Goal: Information Seeking & Learning: Learn about a topic

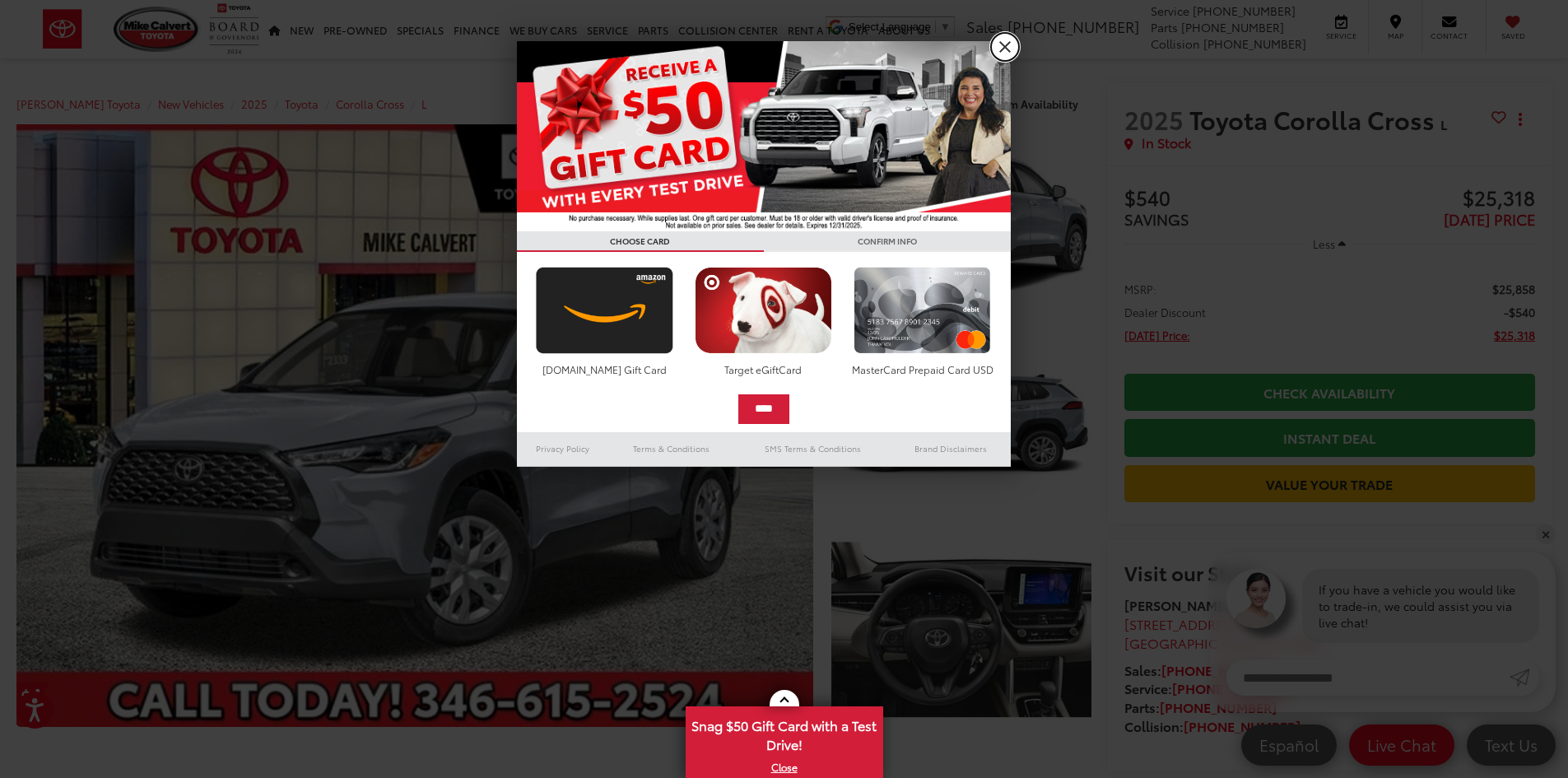
click at [1002, 45] on link "X" at bounding box center [1005, 47] width 28 height 28
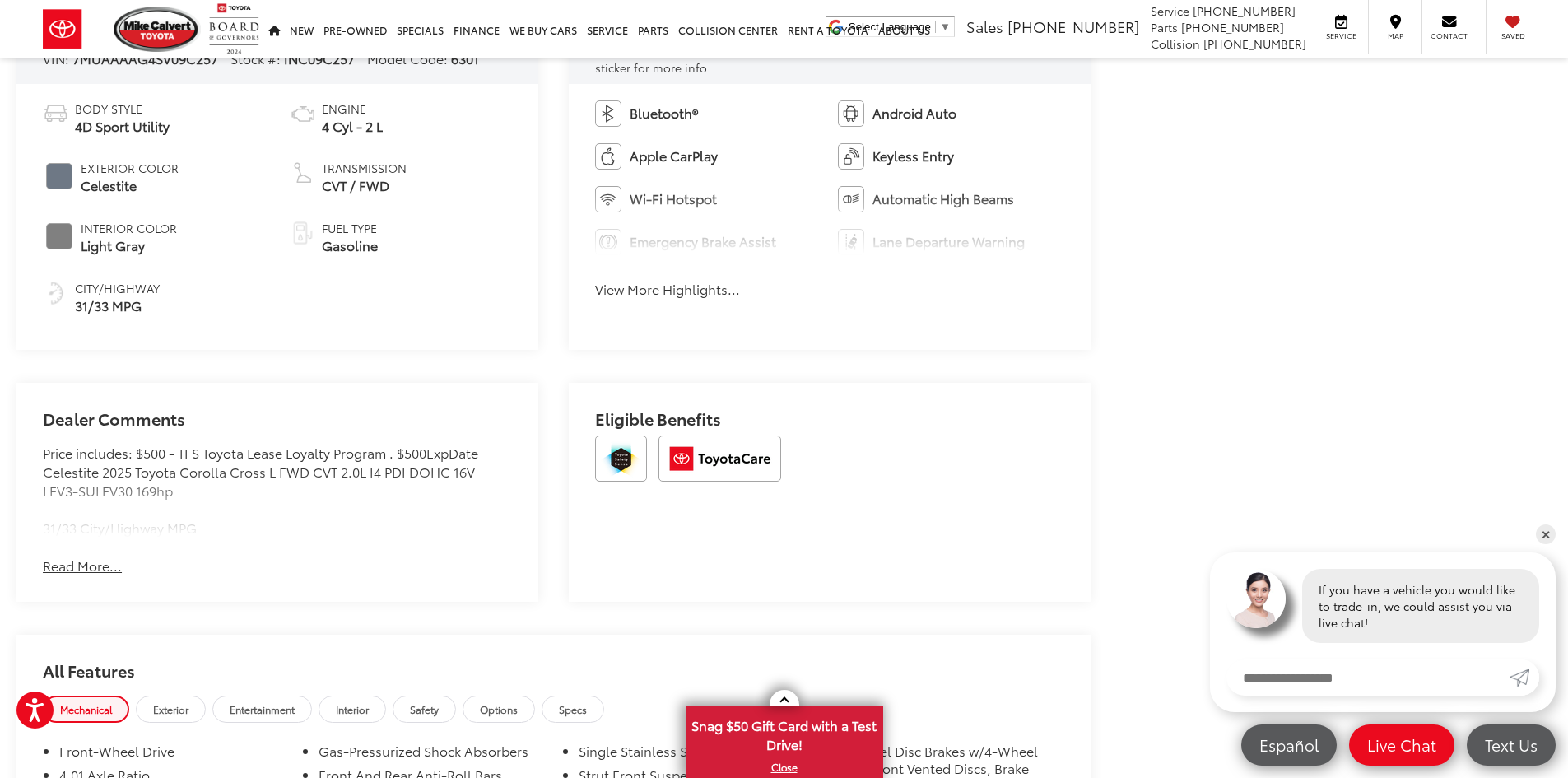
scroll to position [823, 0]
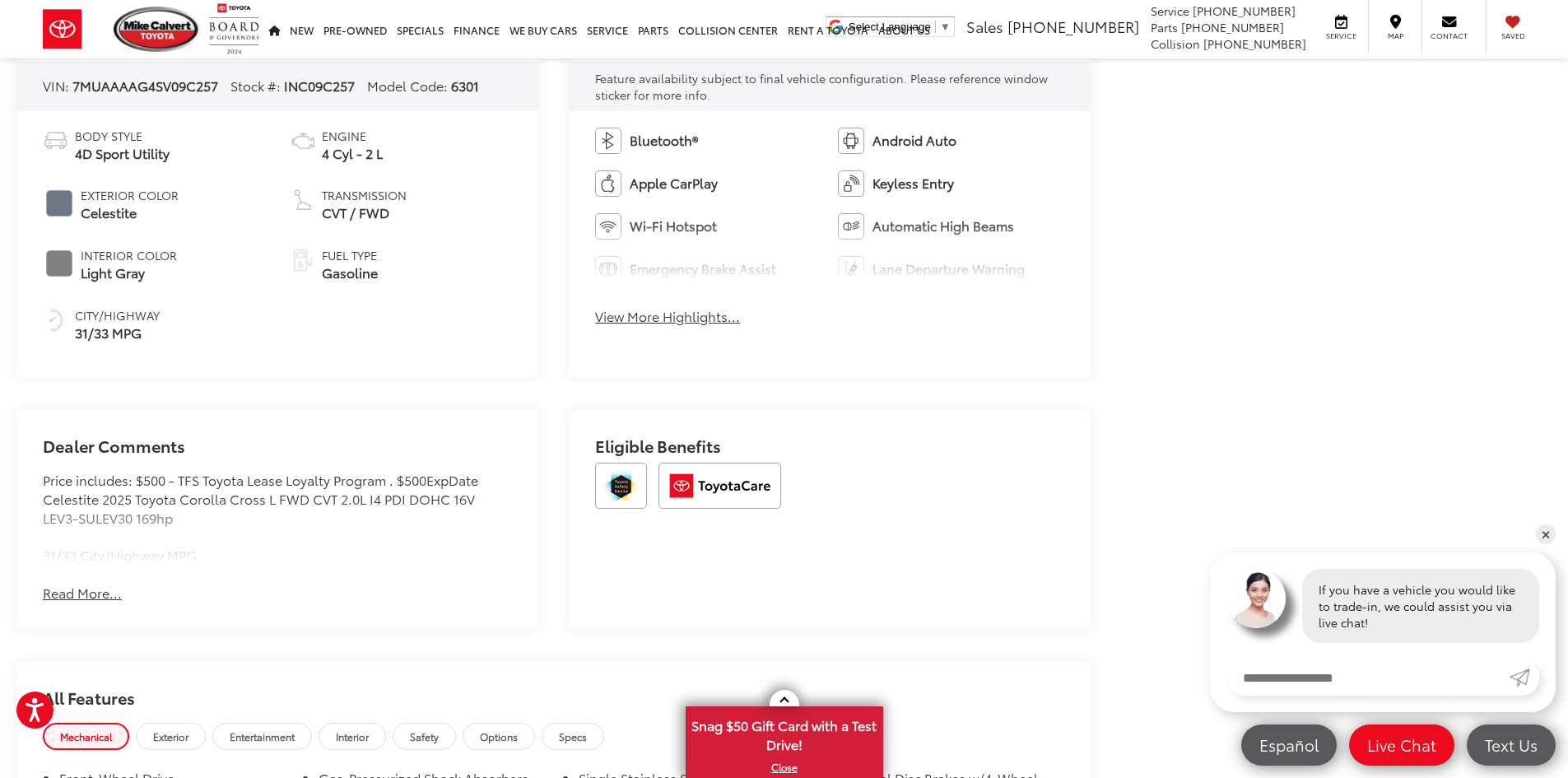
click at [692, 320] on button "View More Highlights..." at bounding box center [668, 316] width 145 height 19
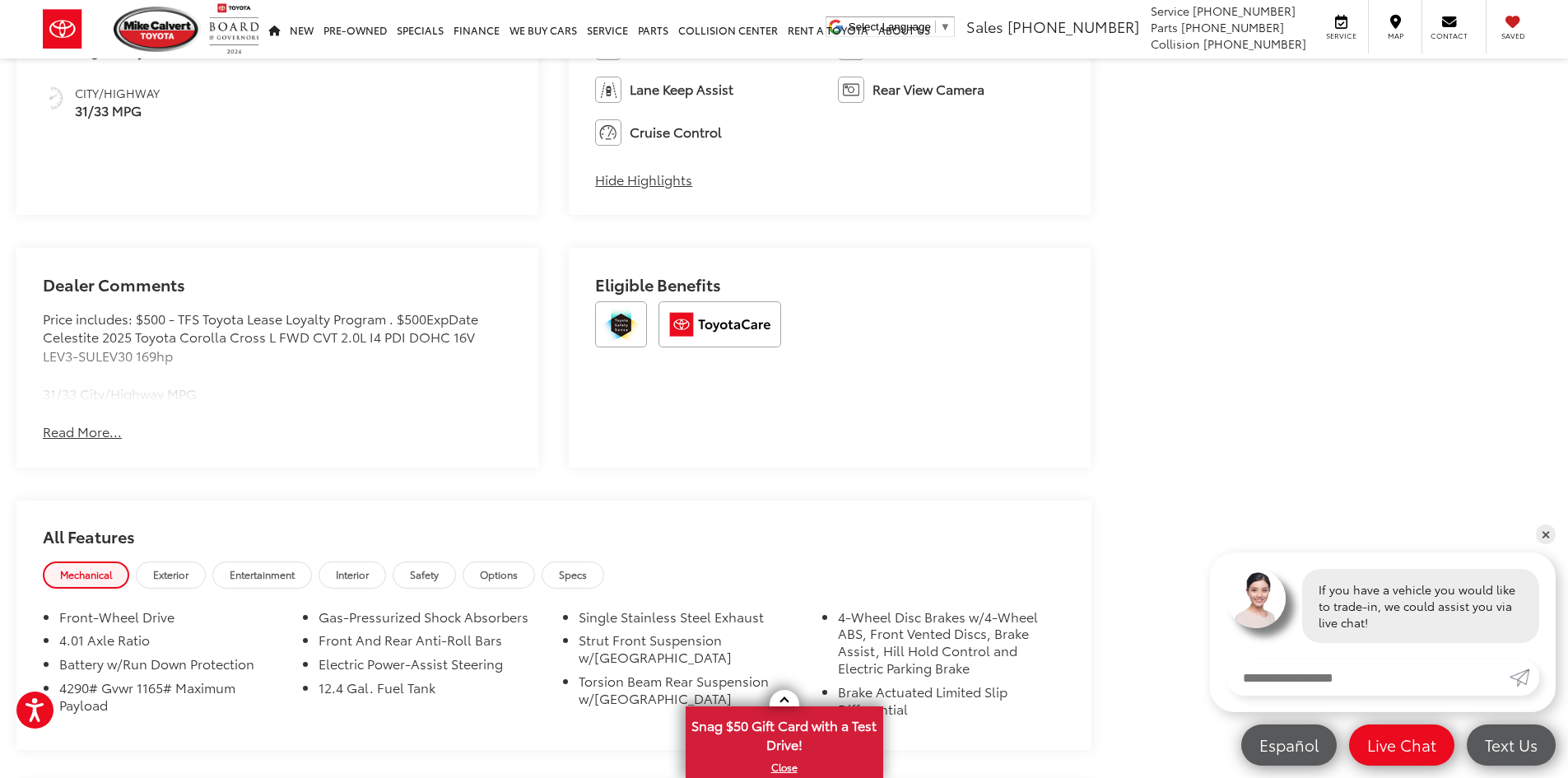
scroll to position [1071, 0]
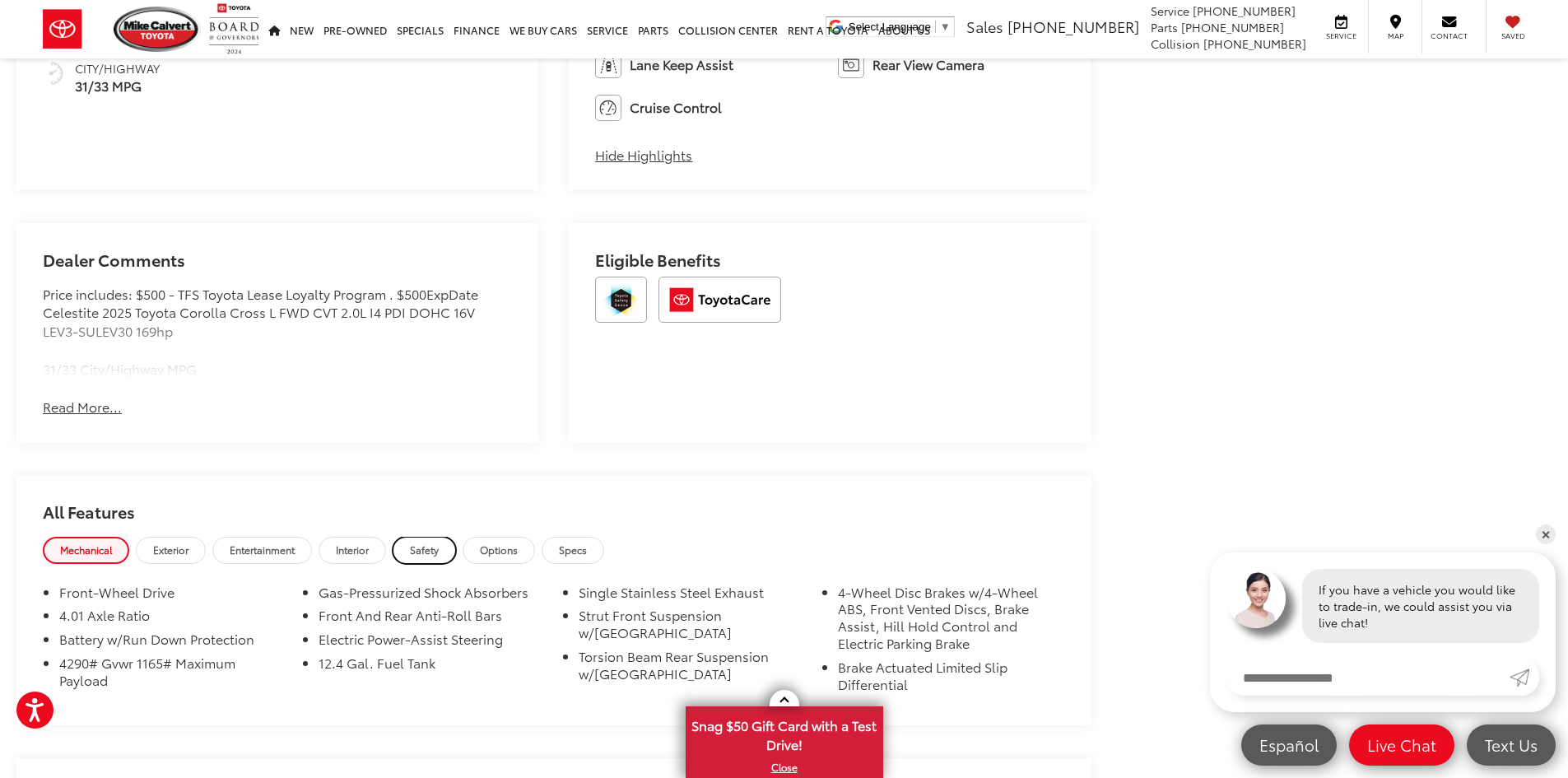
click at [450, 557] on link "Safety" at bounding box center [424, 550] width 64 height 27
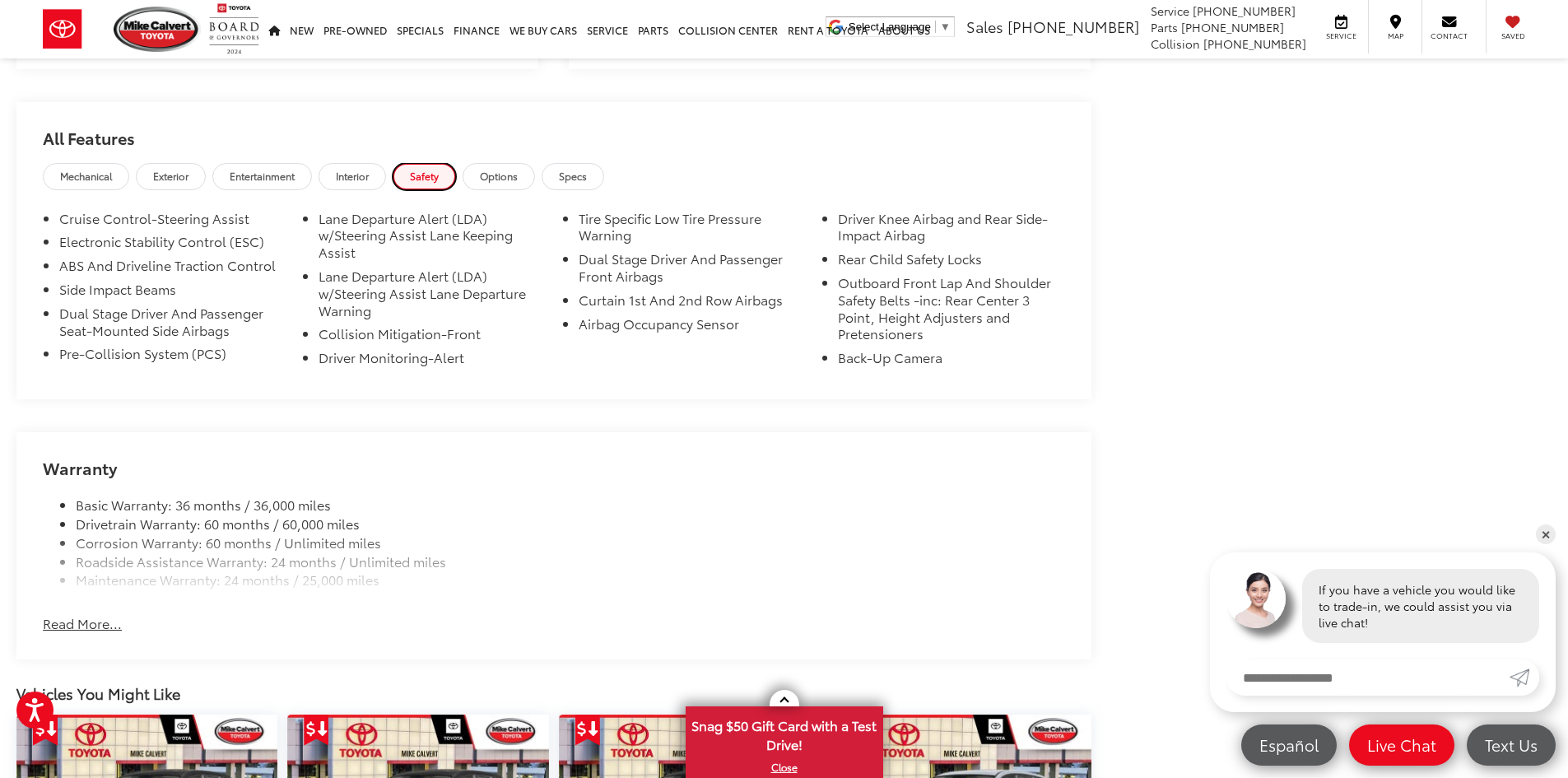
scroll to position [1482, 0]
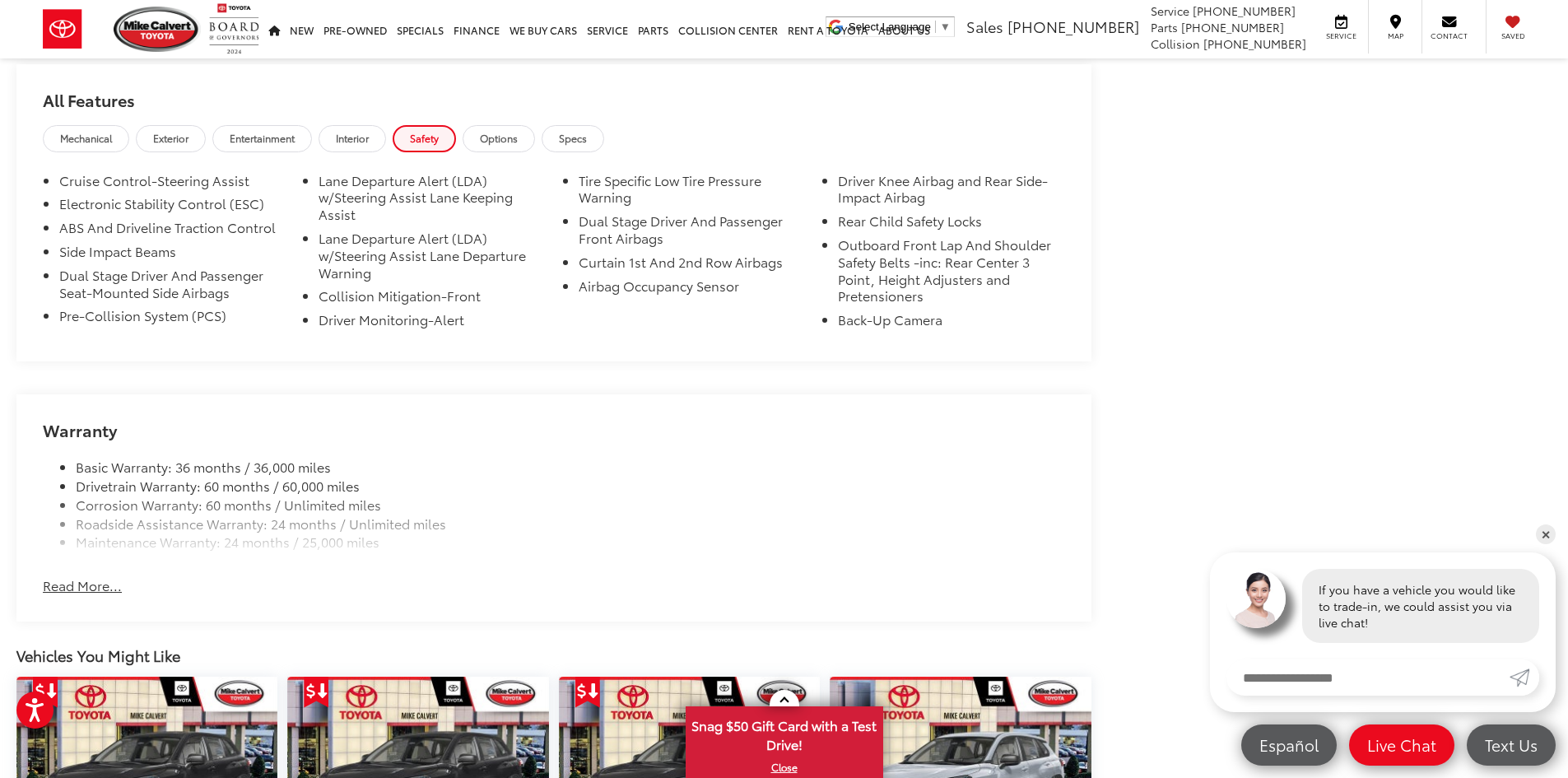
click at [84, 584] on button "Read More..." at bounding box center [82, 585] width 79 height 19
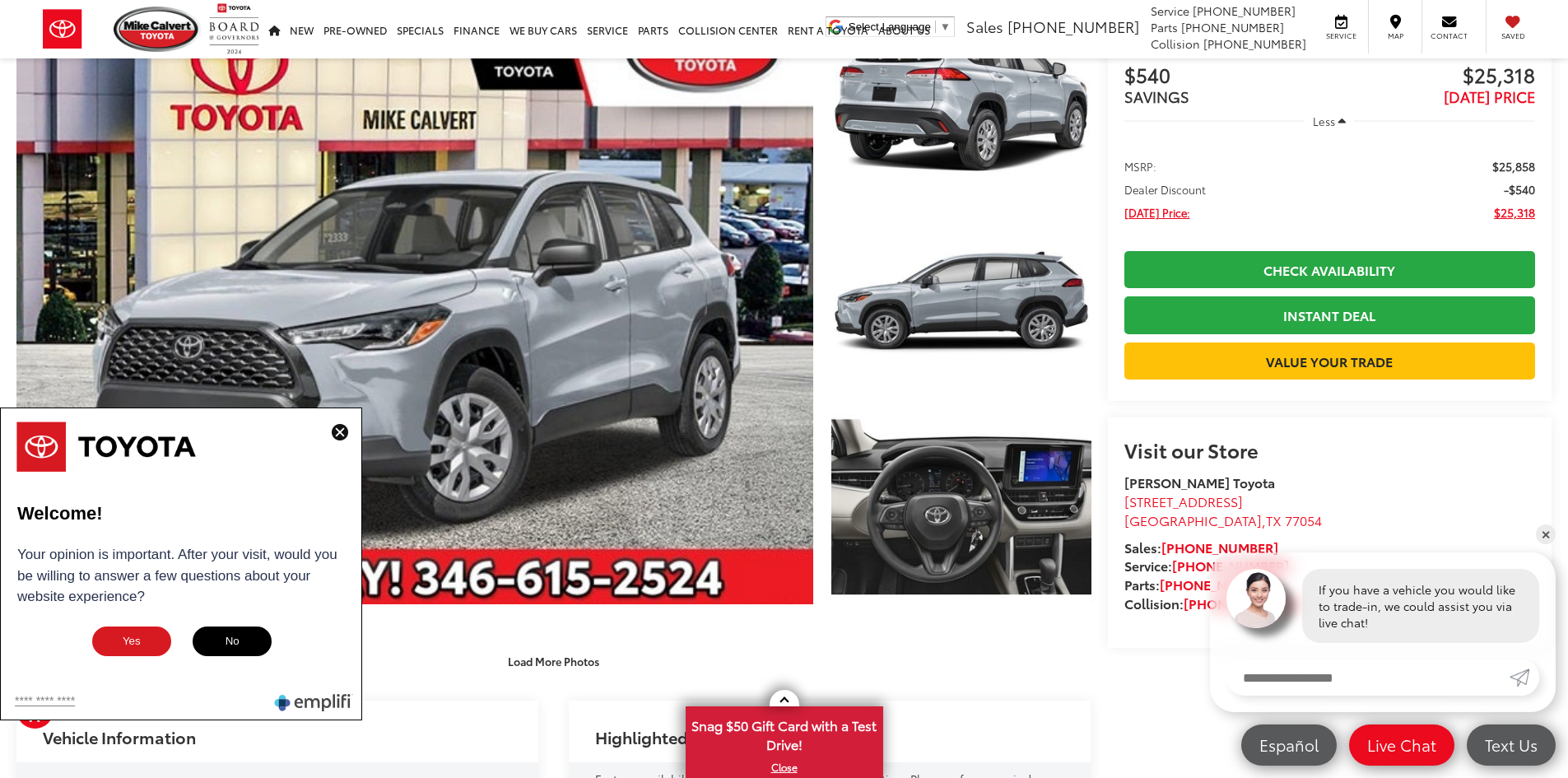
scroll to position [0, 0]
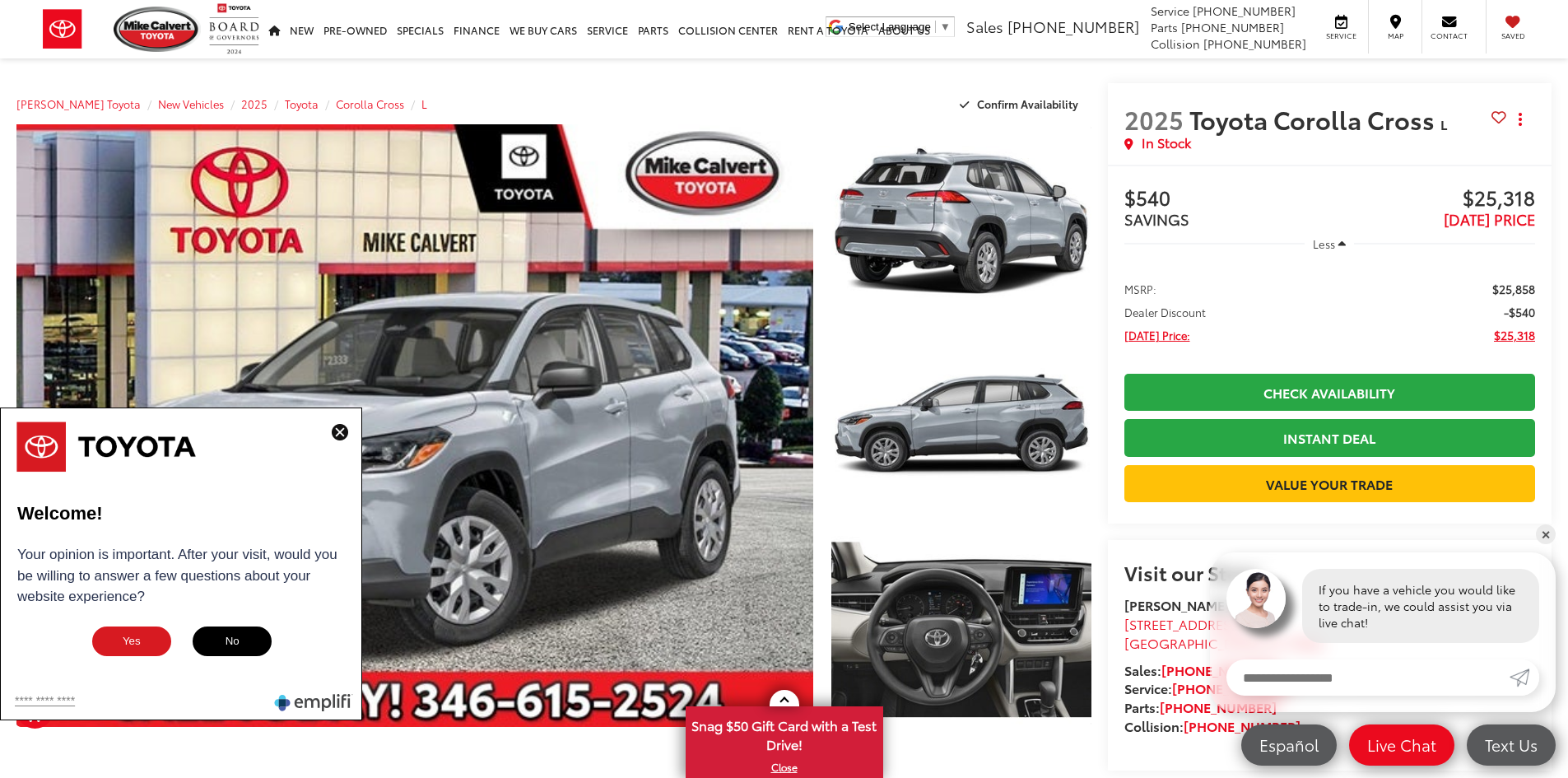
click at [342, 431] on img at bounding box center [340, 432] width 17 height 17
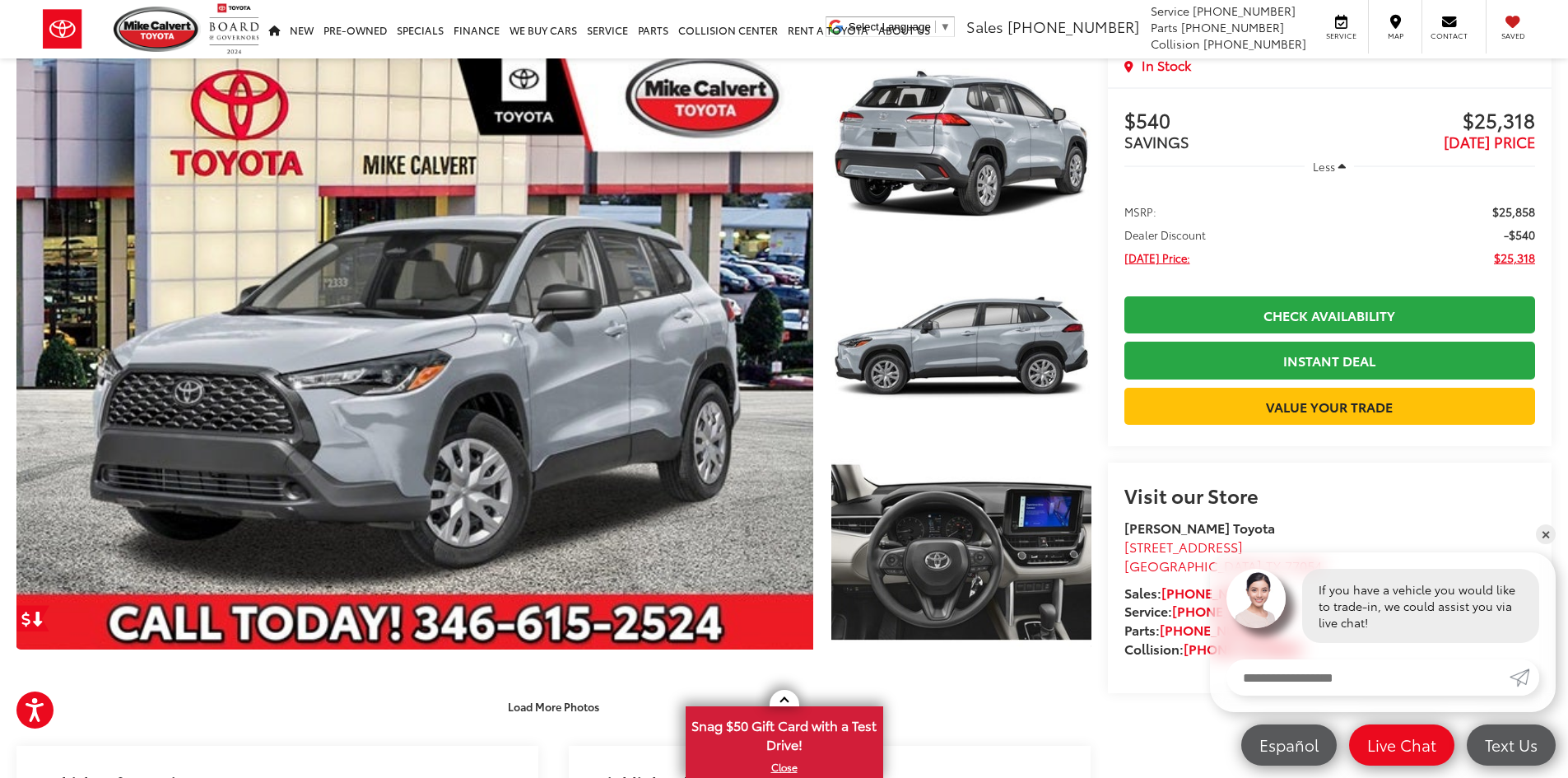
scroll to position [165, 0]
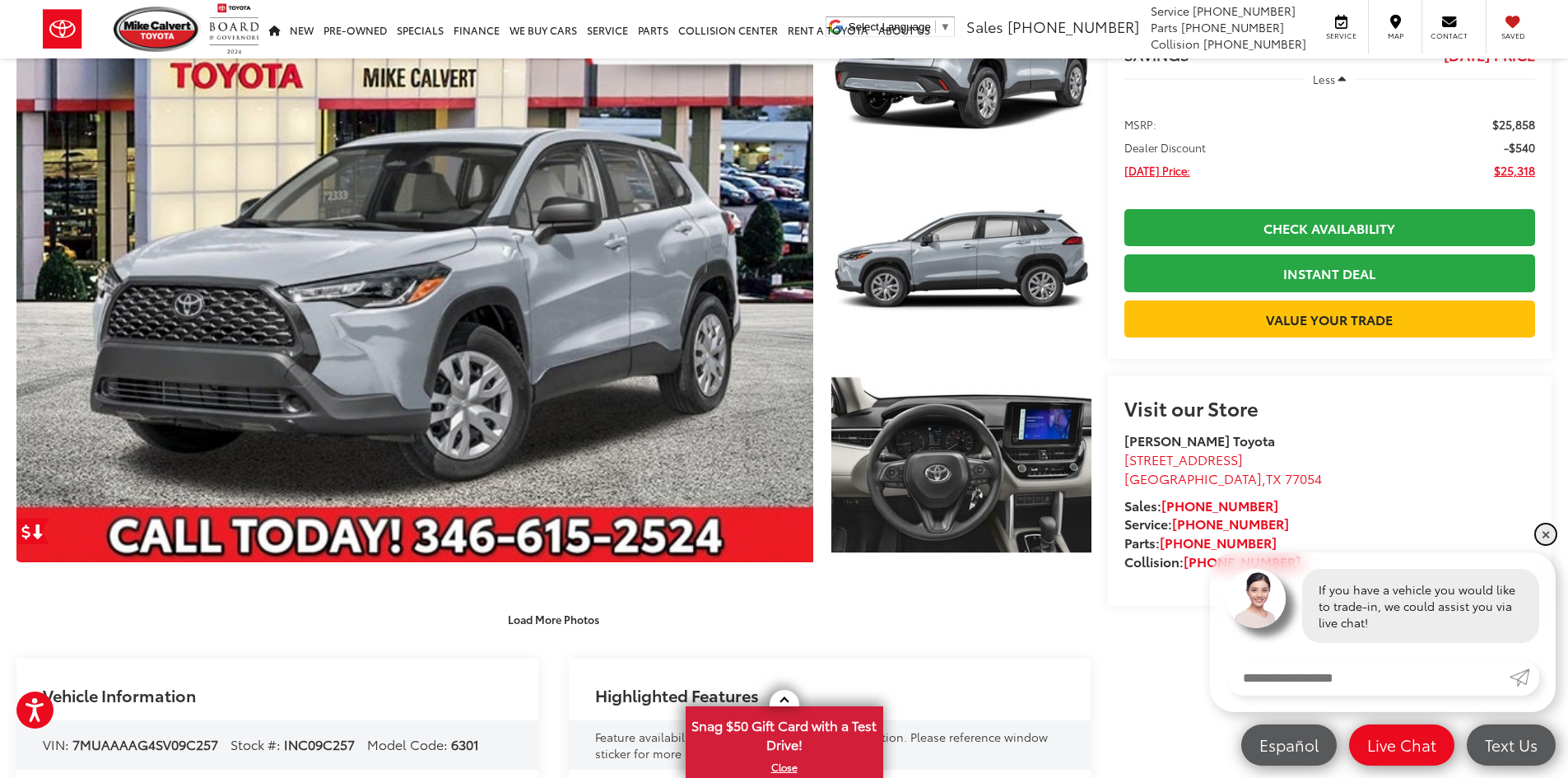
click at [1550, 538] on link "✕" at bounding box center [1546, 534] width 20 height 20
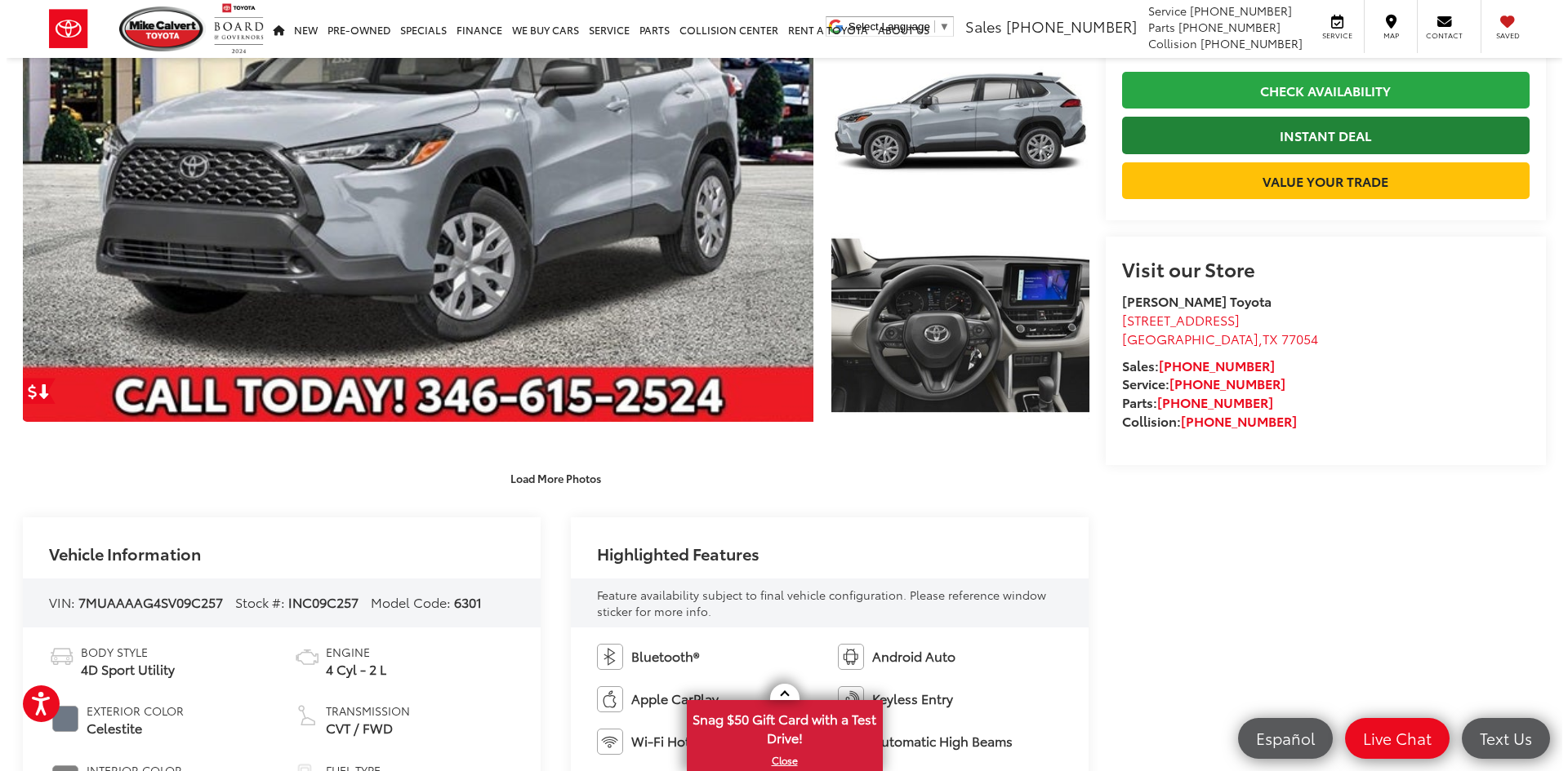
scroll to position [82, 0]
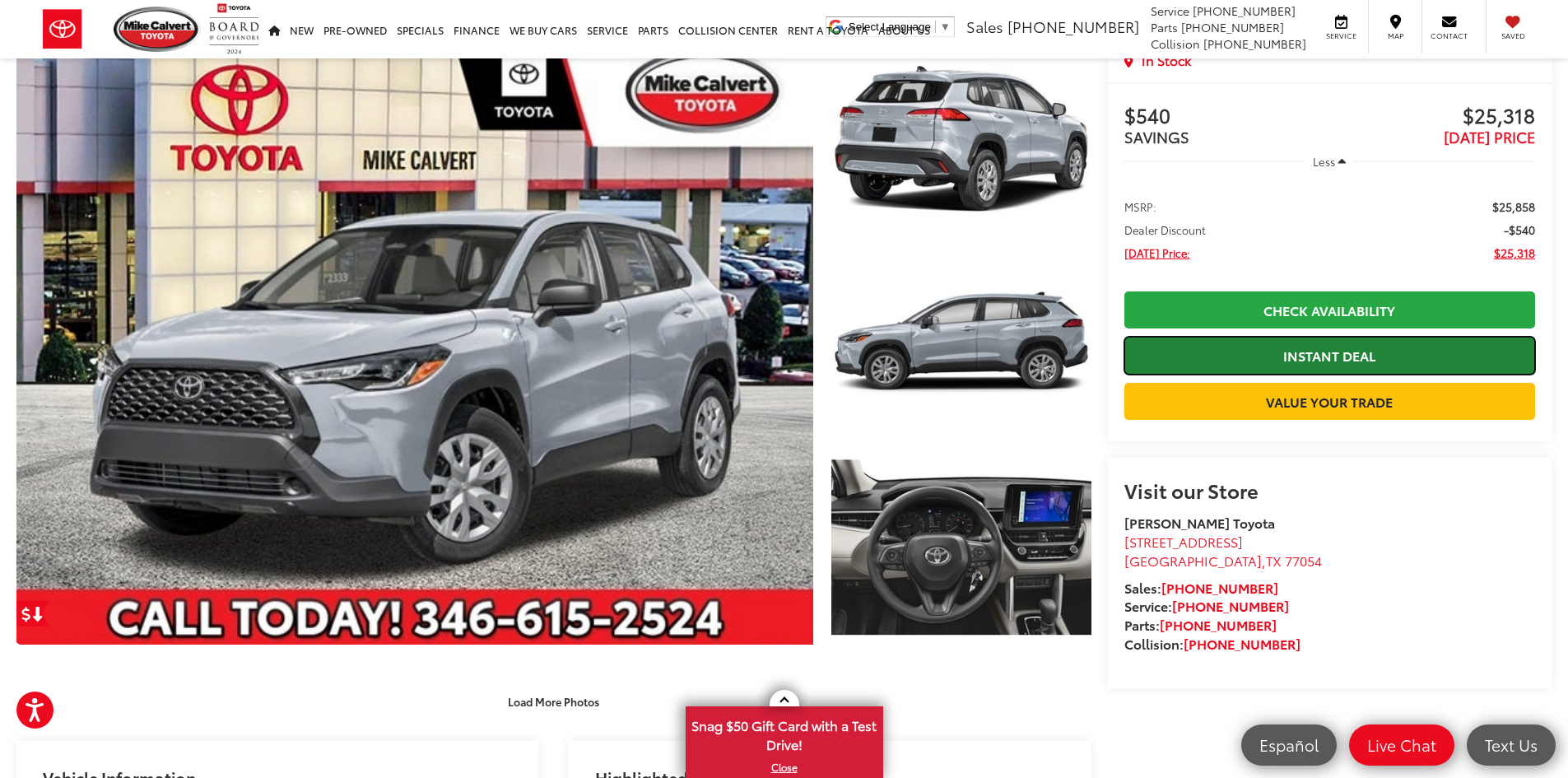
click at [1326, 353] on link "Instant Deal" at bounding box center [1330, 355] width 410 height 37
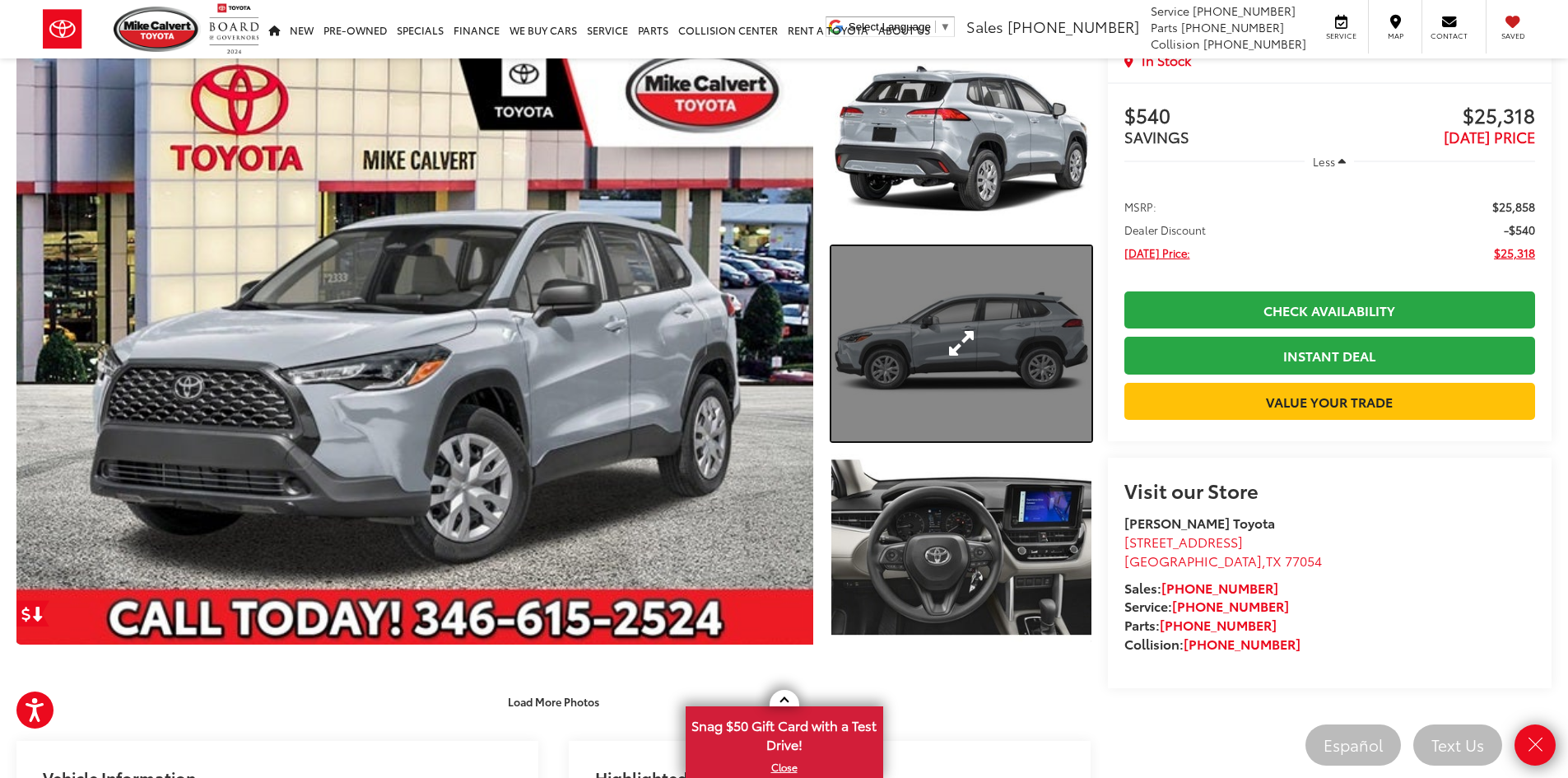
click at [842, 248] on link "Expand Photo 2" at bounding box center [961, 343] width 260 height 195
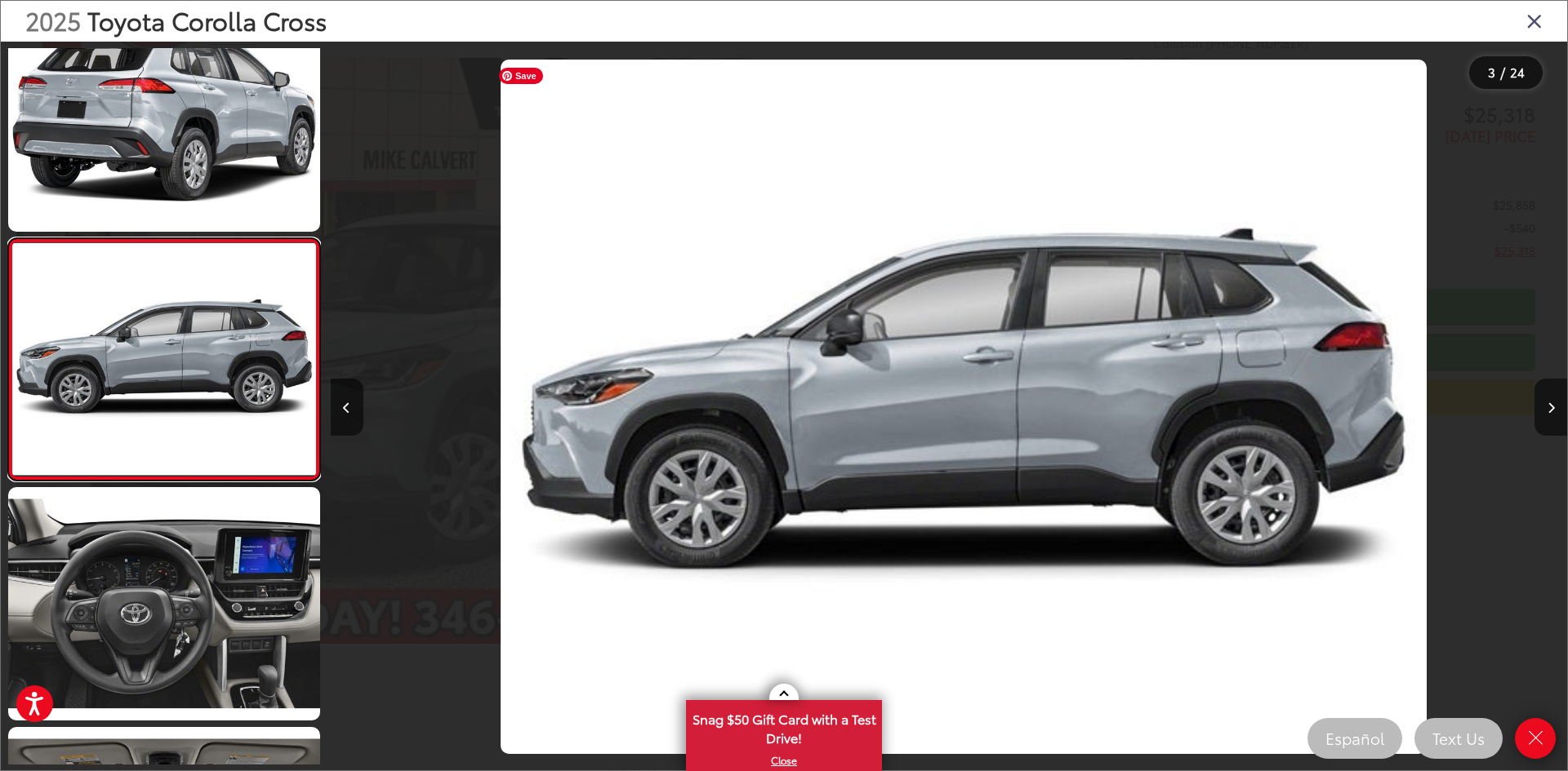
scroll to position [0, 2473]
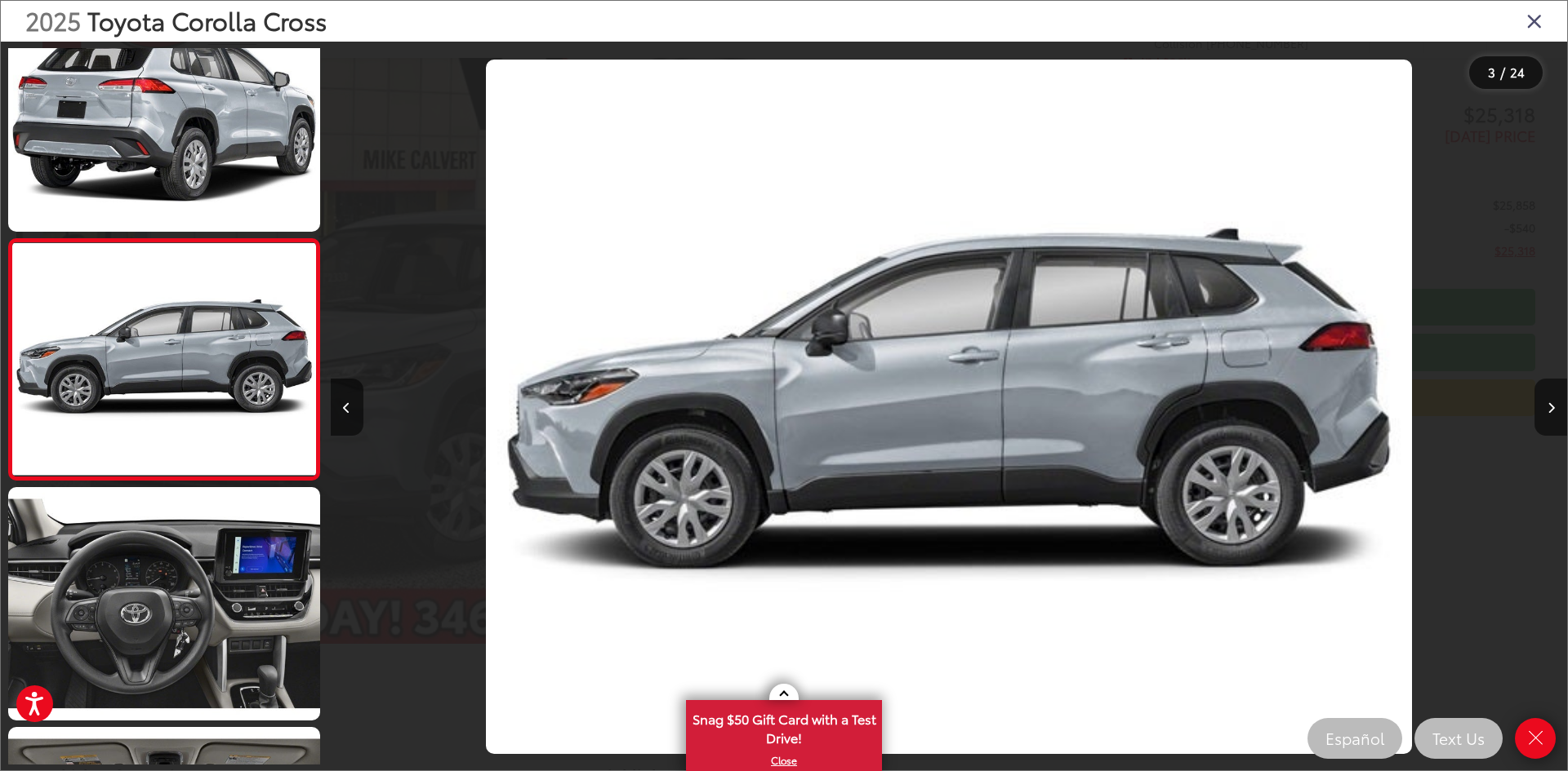
click at [388, 168] on div at bounding box center [486, 407] width 310 height 730
drag, startPoint x: 1008, startPoint y: 642, endPoint x: 994, endPoint y: 625, distance: 22.0
click at [1008, 639] on img "2025 Toyota Corolla Cross L 2" at bounding box center [949, 406] width 925 height 694
click at [1528, 75] on div "3 / 24" at bounding box center [1505, 72] width 73 height 32
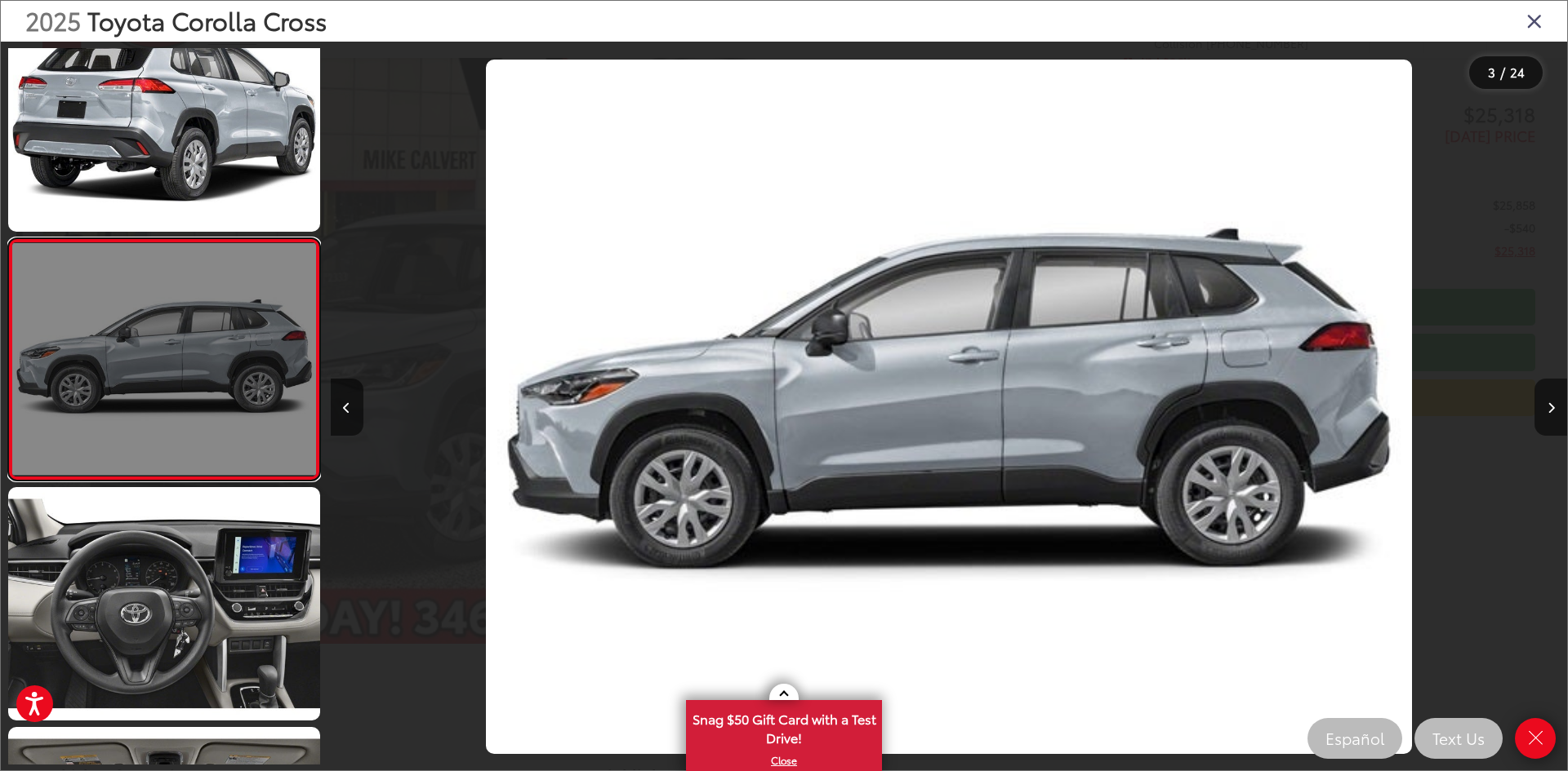
click at [134, 415] on link at bounding box center [164, 359] width 312 height 242
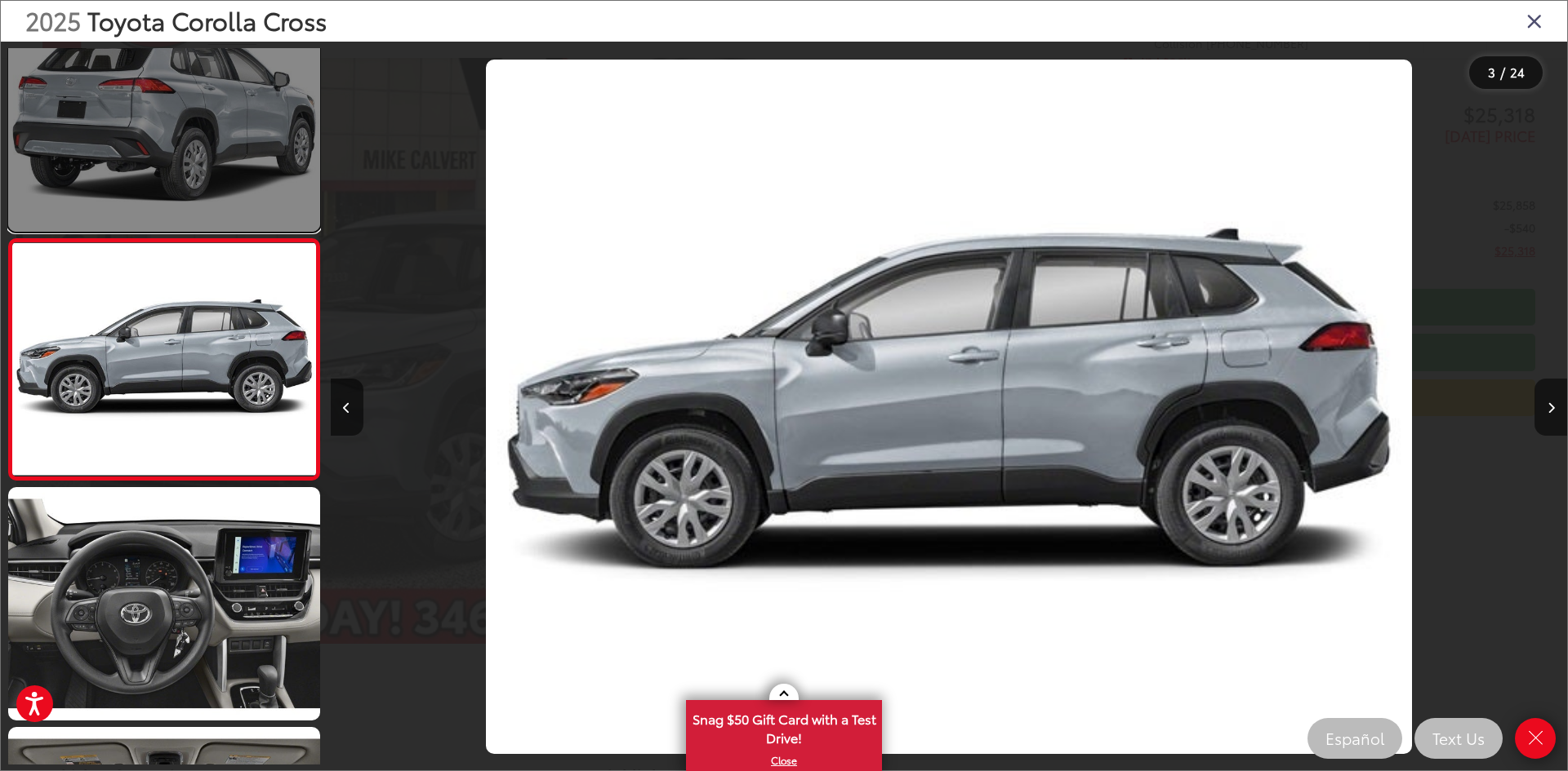
click at [185, 183] on link at bounding box center [164, 115] width 312 height 234
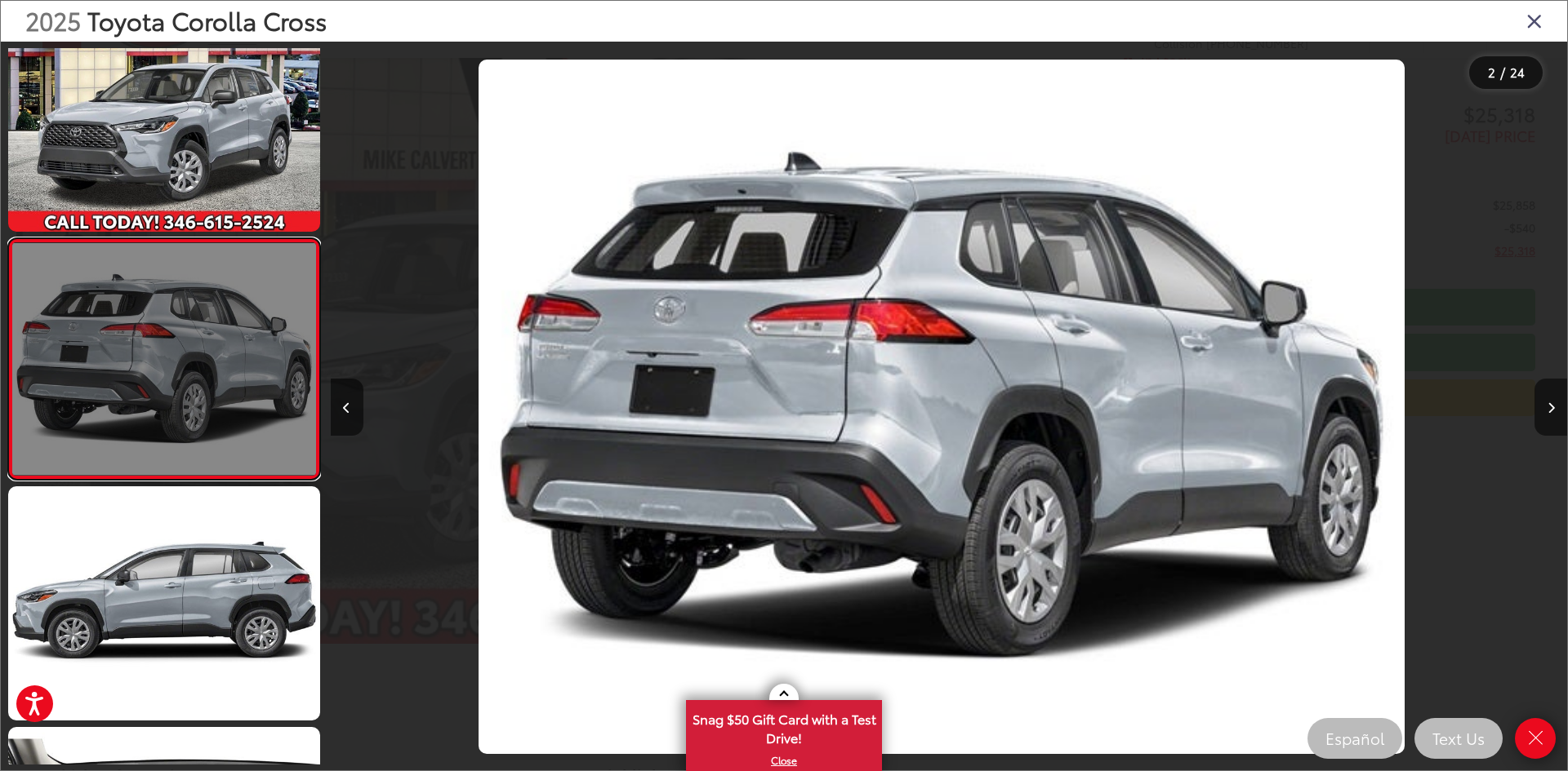
scroll to position [0, 1236]
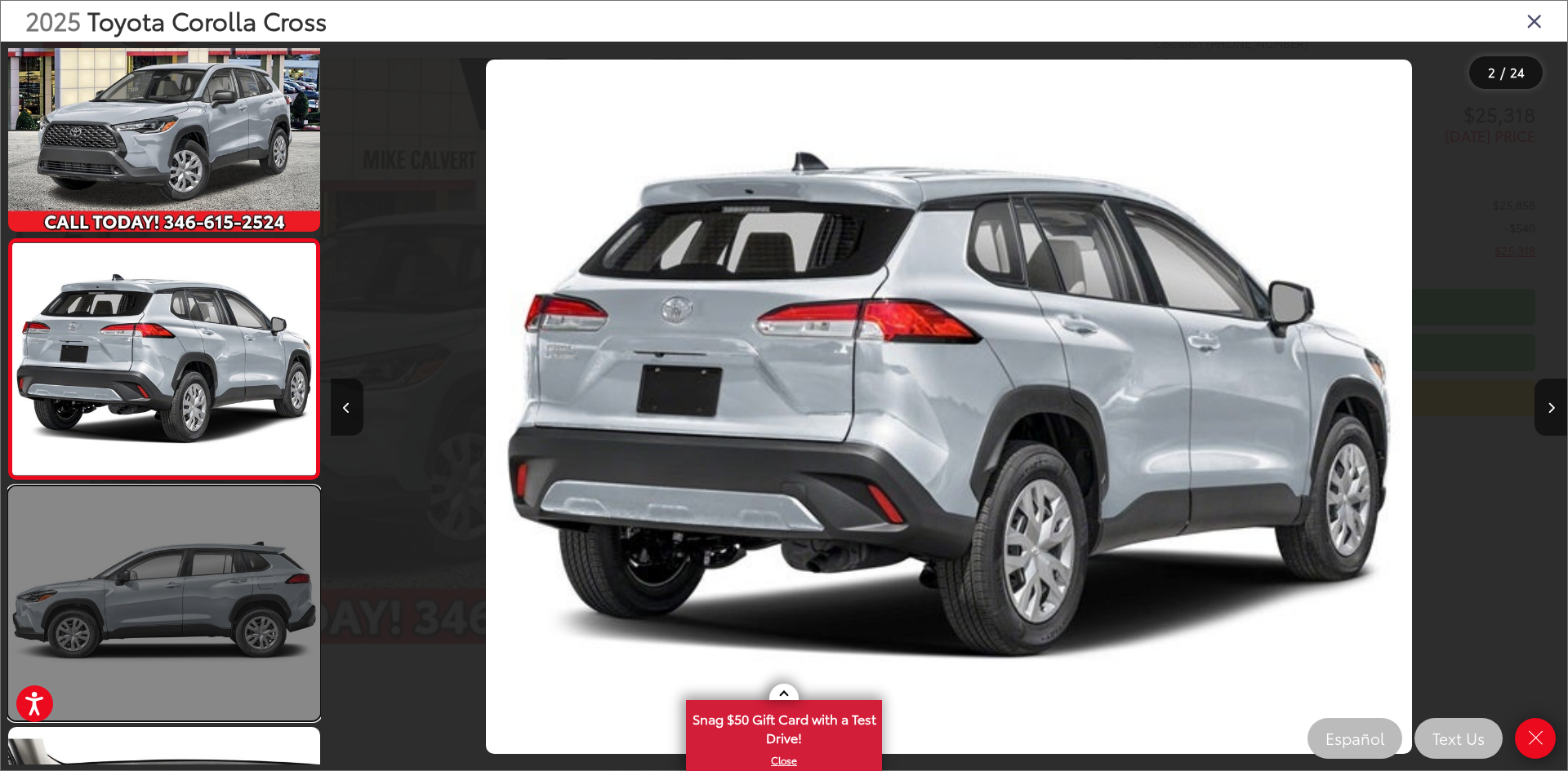
click at [216, 612] on link at bounding box center [164, 603] width 312 height 234
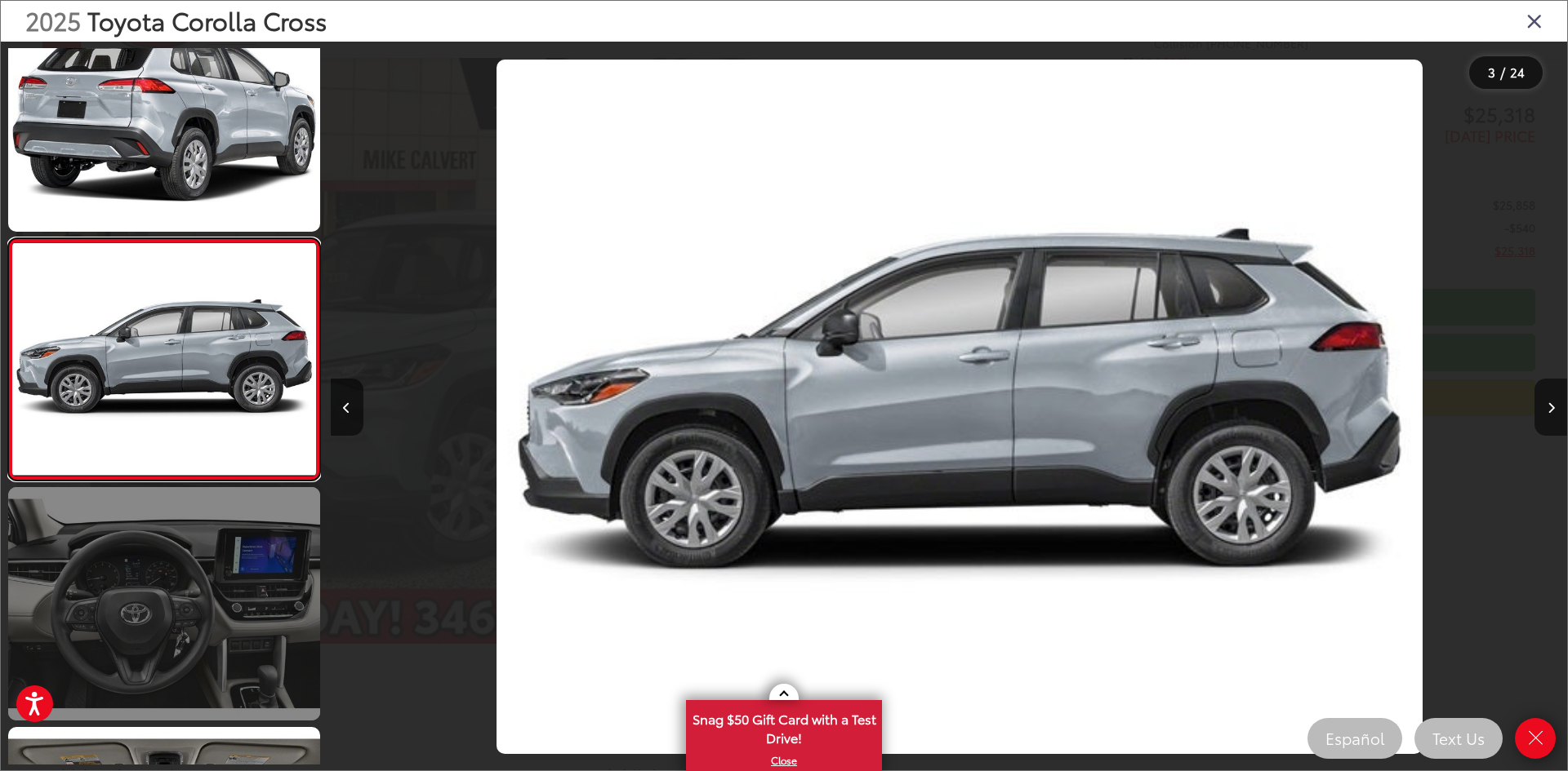
scroll to position [0, 2473]
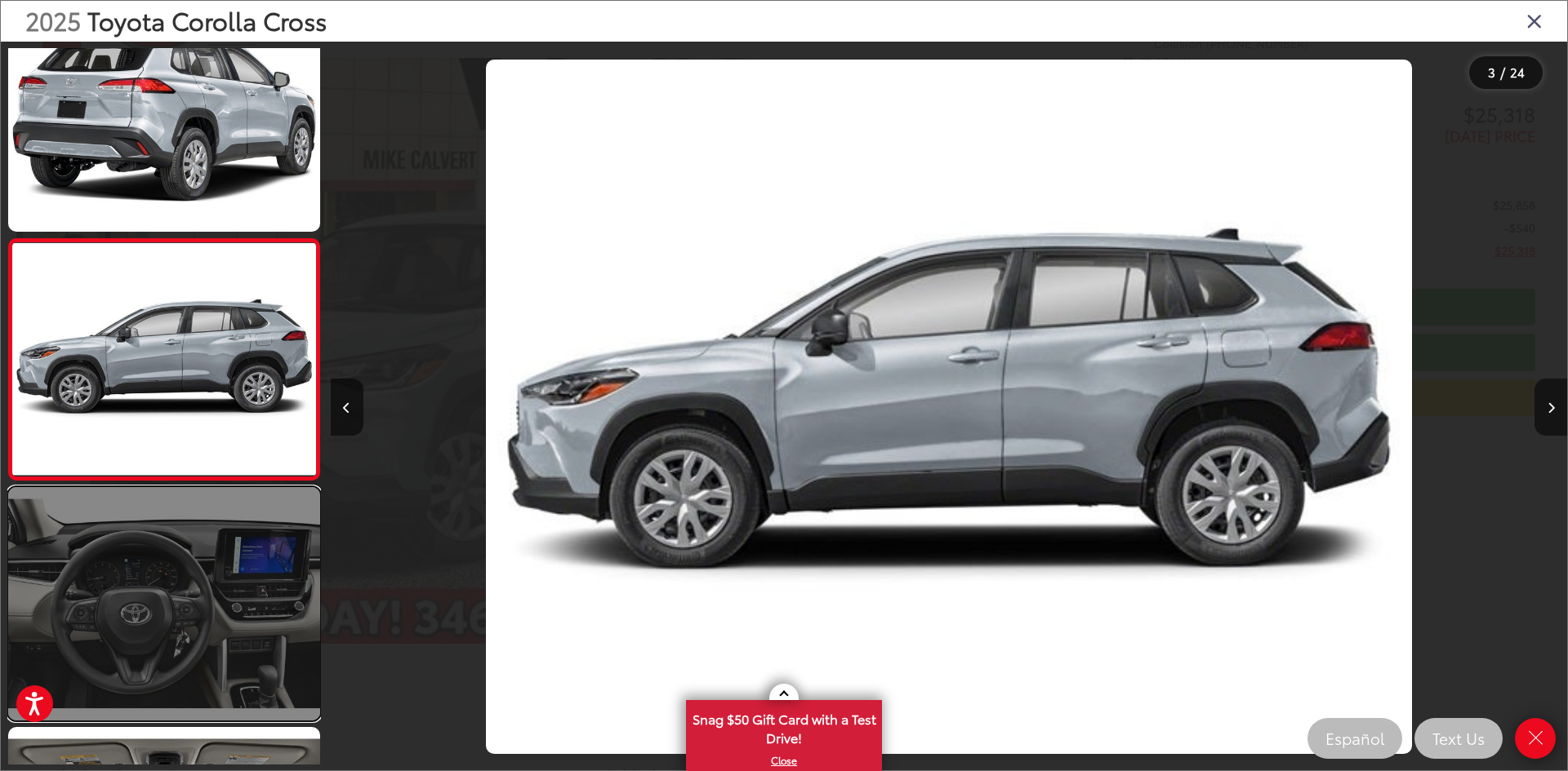
click at [242, 617] on link at bounding box center [164, 604] width 312 height 234
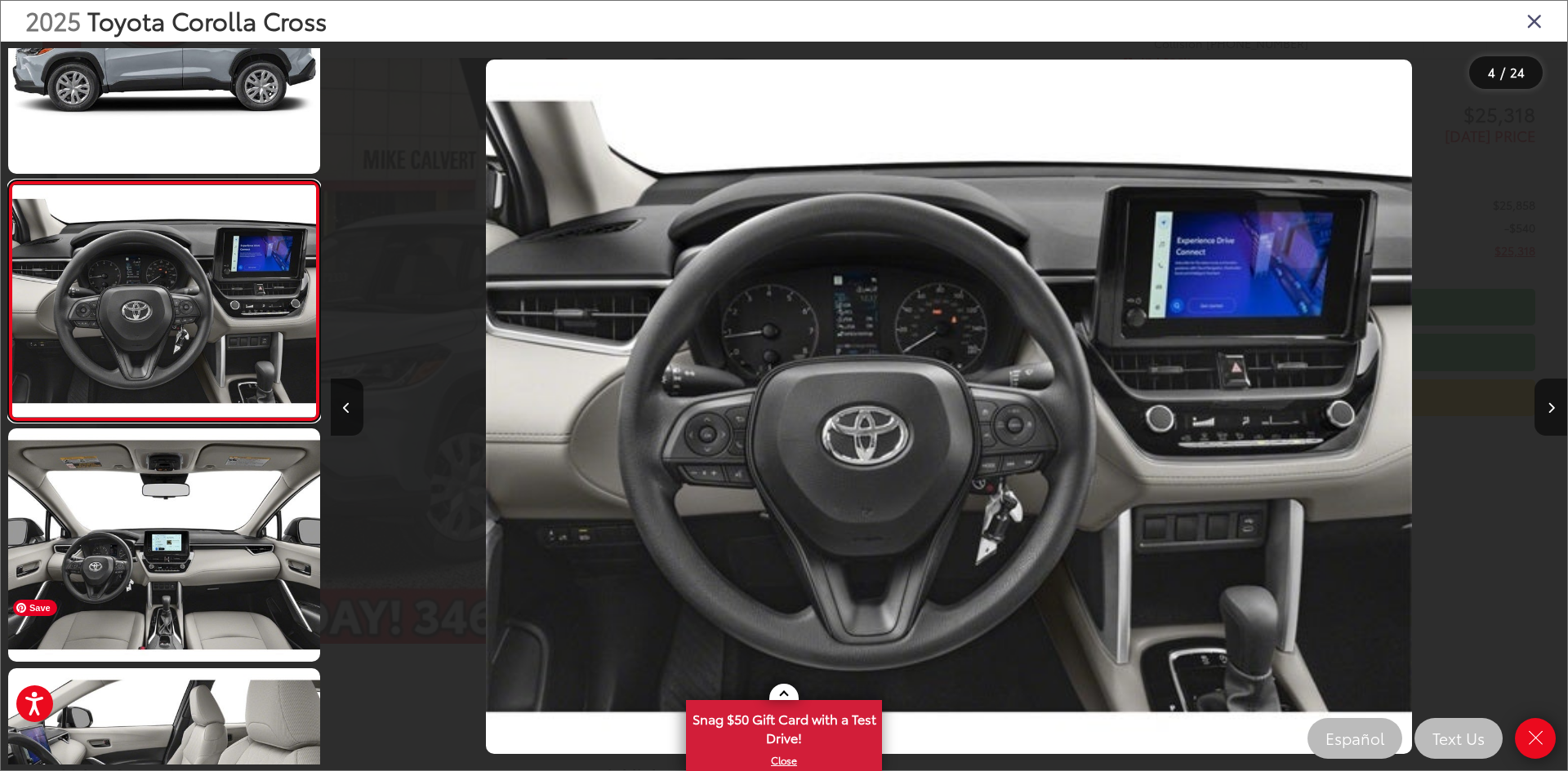
scroll to position [776, 0]
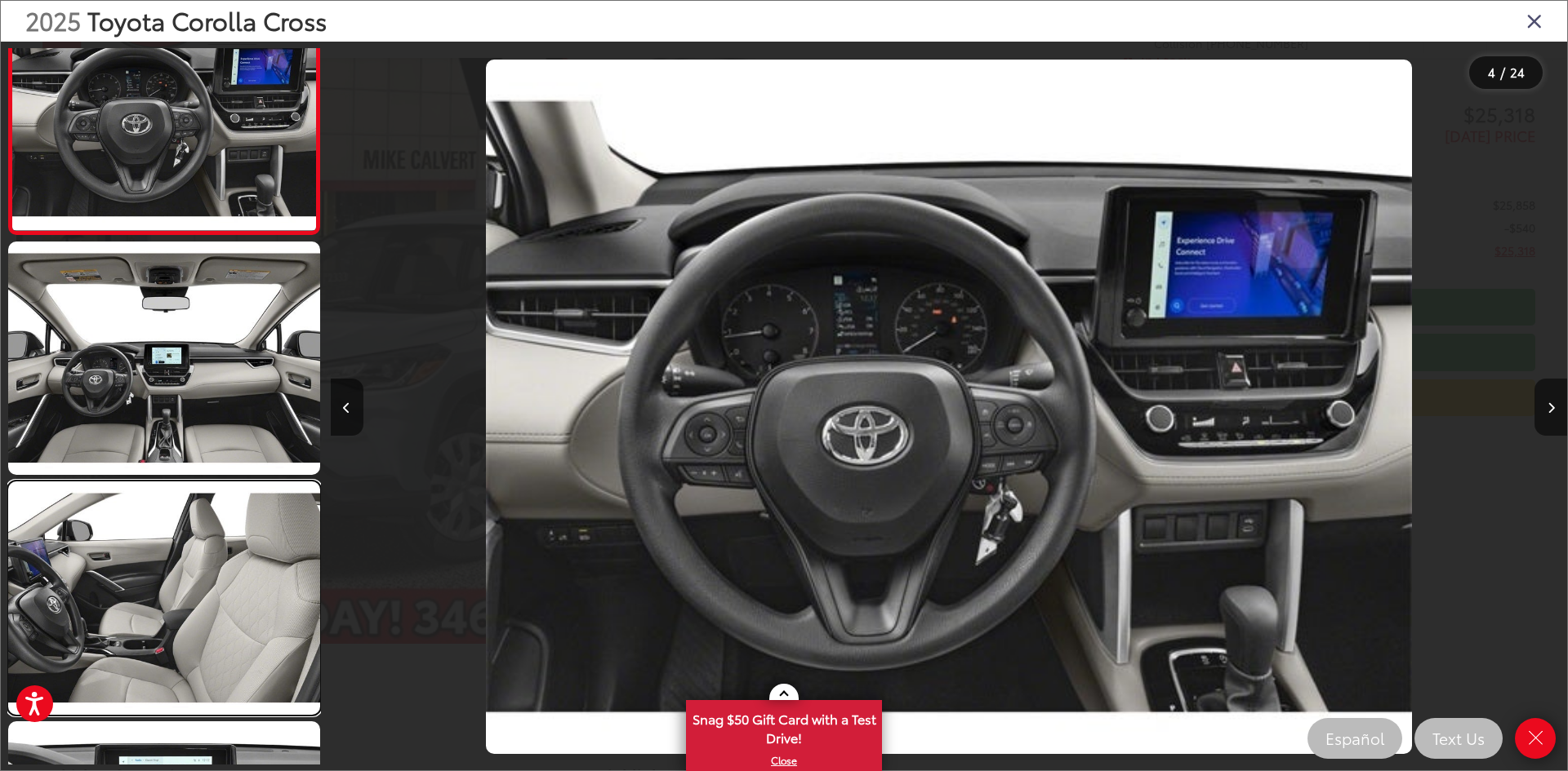
click at [237, 611] on link at bounding box center [164, 598] width 312 height 234
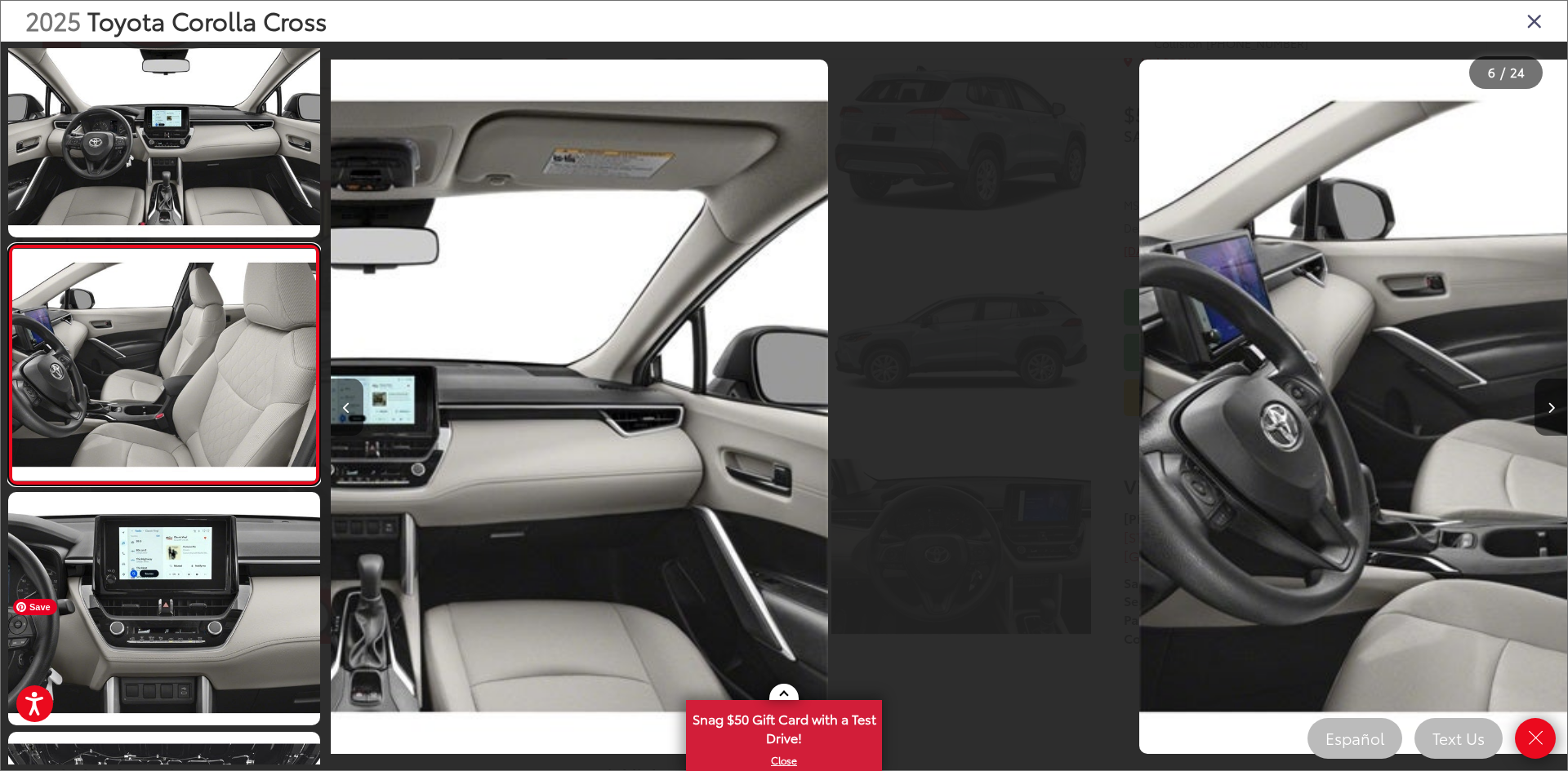
scroll to position [0, 0]
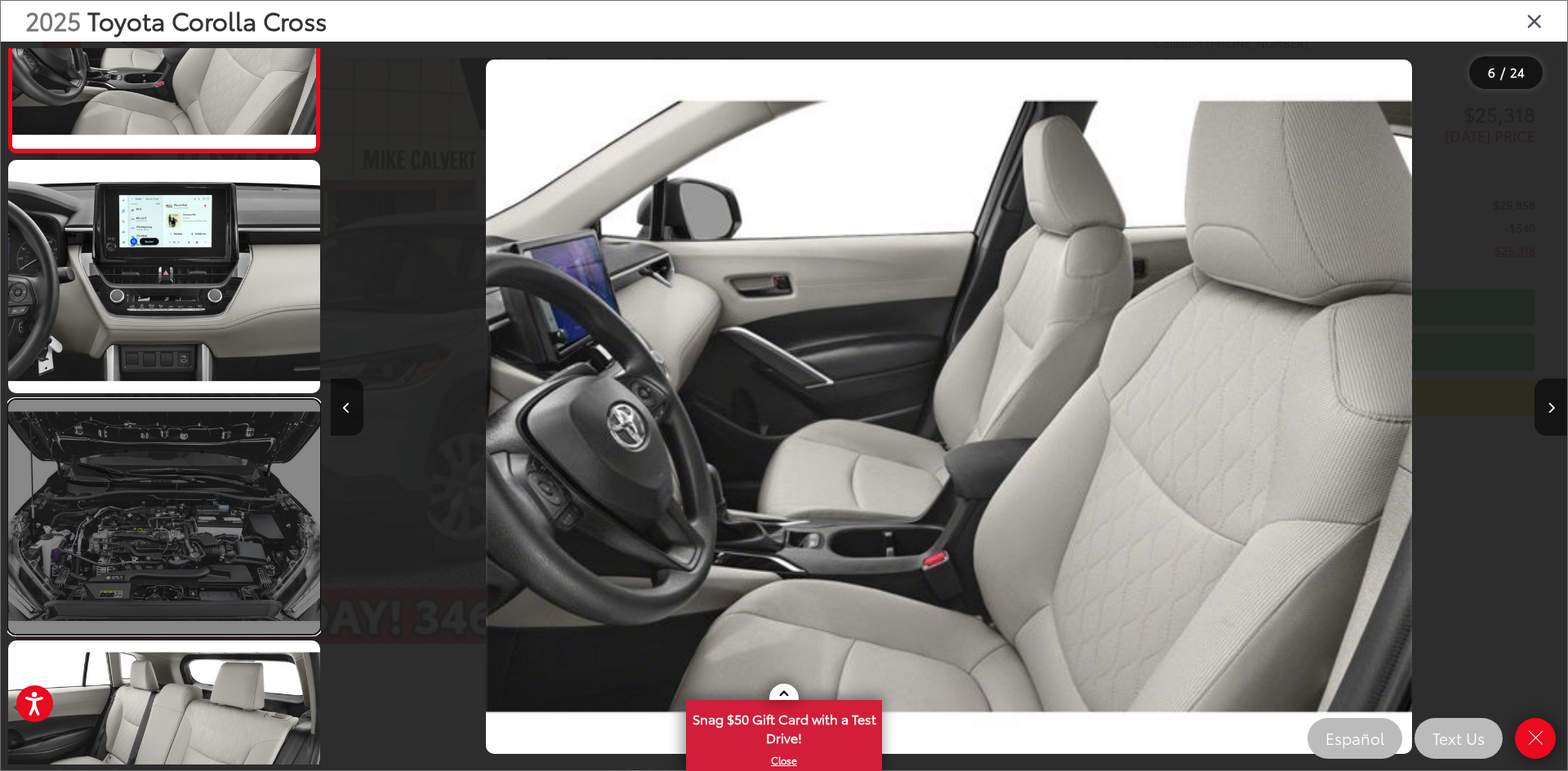
click at [217, 550] on link at bounding box center [164, 516] width 312 height 234
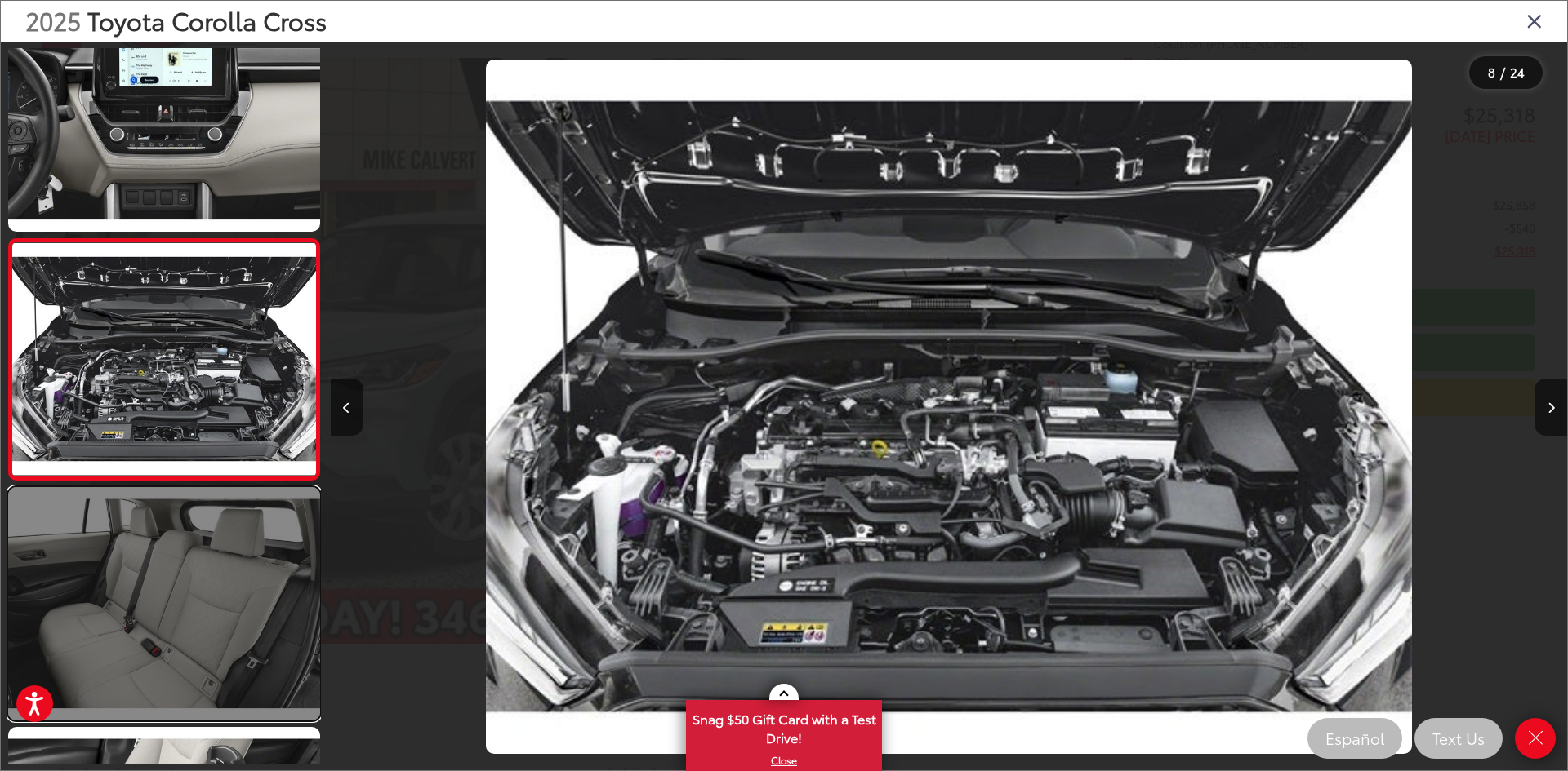
click at [200, 651] on link at bounding box center [164, 604] width 312 height 234
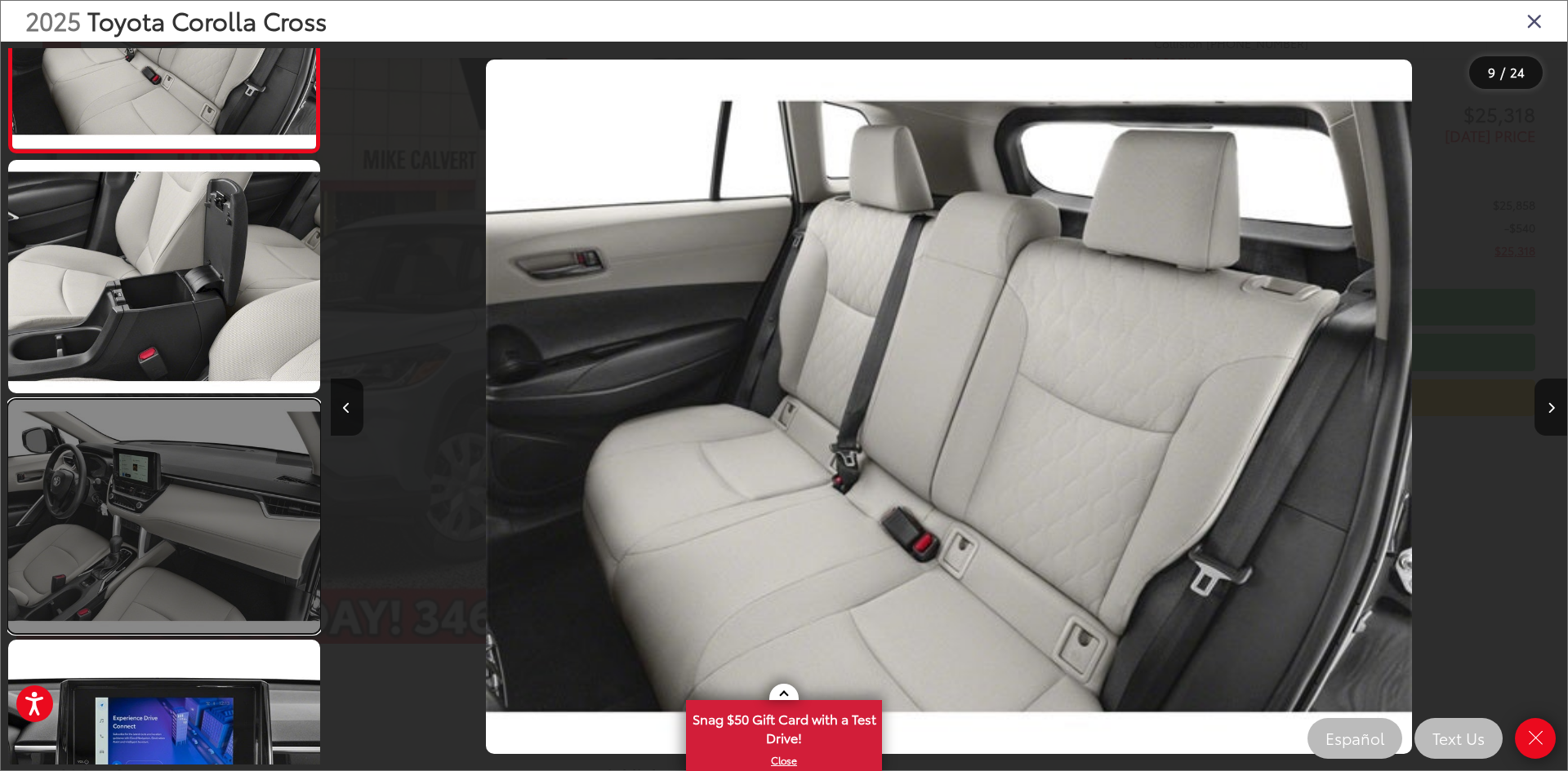
click at [198, 561] on link at bounding box center [164, 516] width 312 height 234
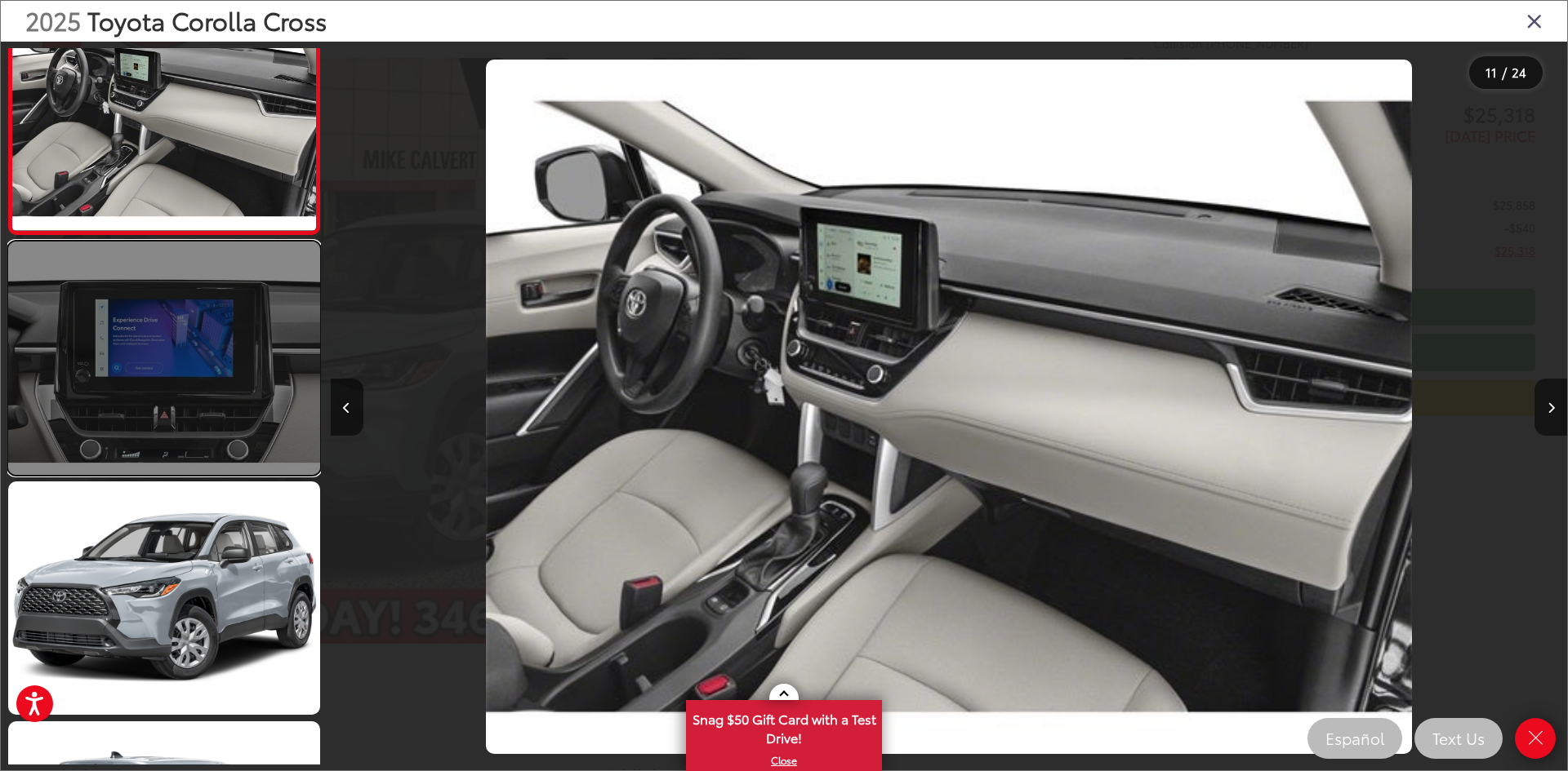
click at [226, 427] on link at bounding box center [164, 359] width 312 height 234
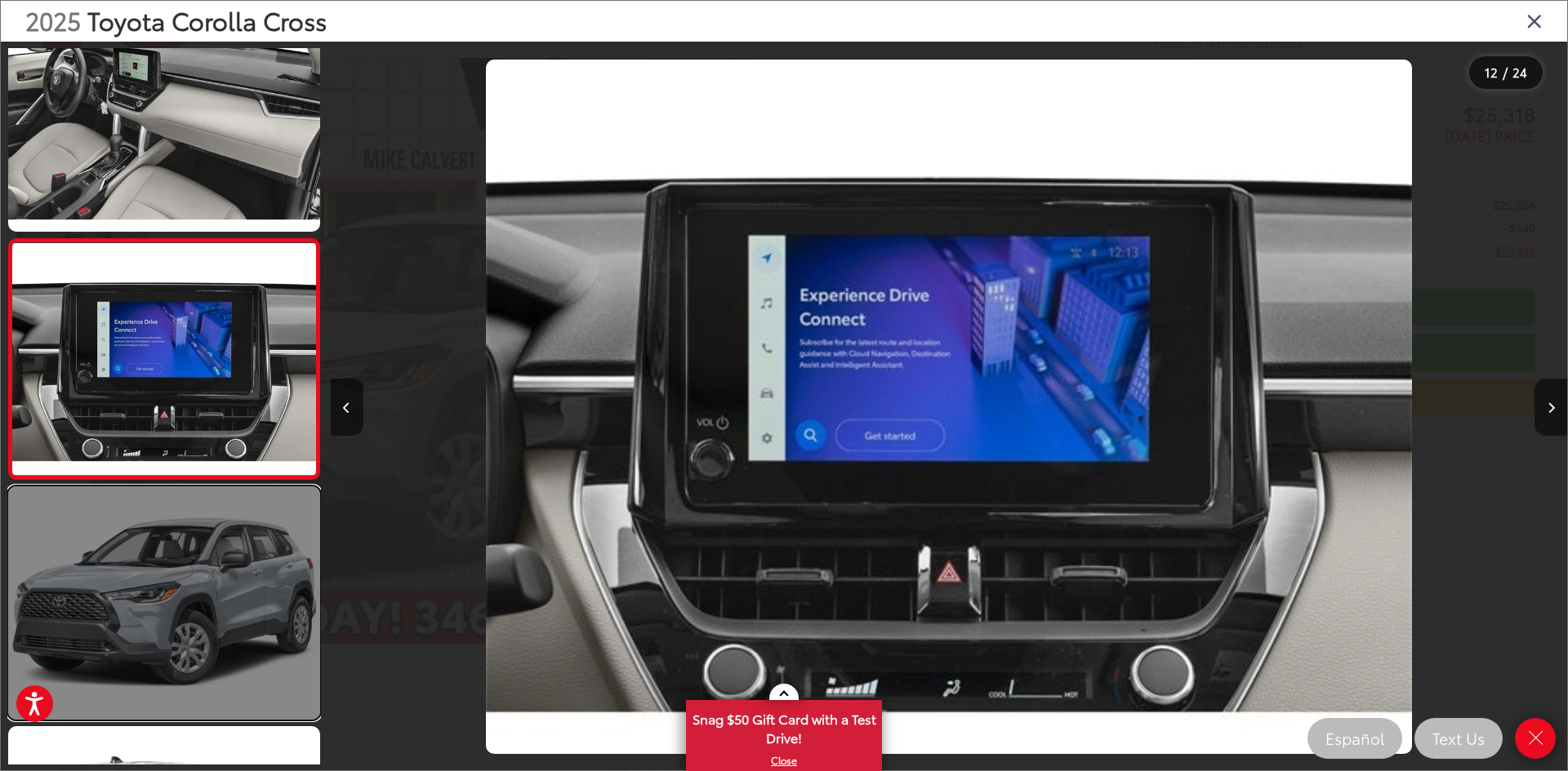
click at [202, 611] on link at bounding box center [164, 603] width 312 height 234
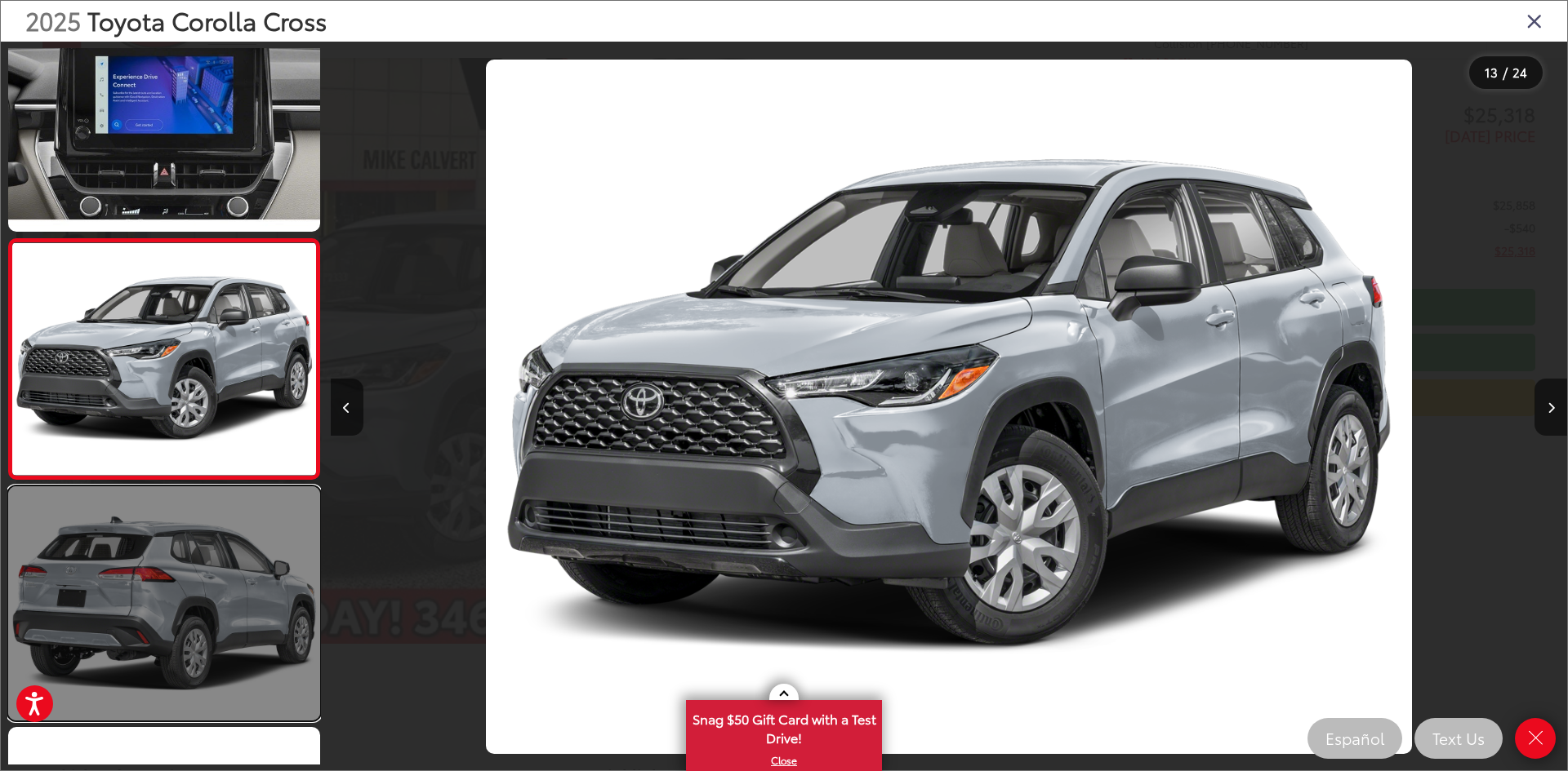
click at [171, 623] on link at bounding box center [164, 603] width 312 height 234
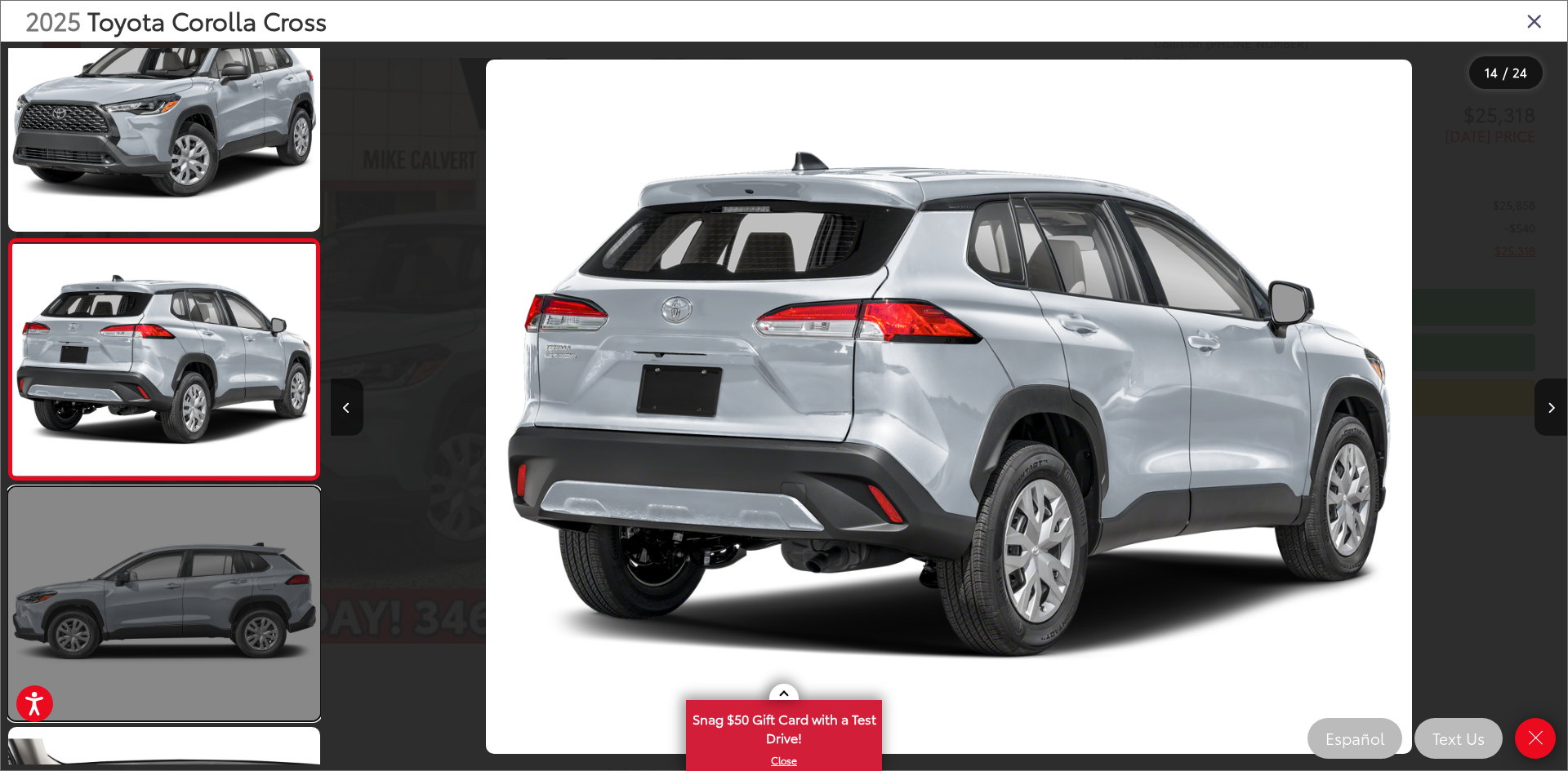
click at [172, 604] on link at bounding box center [164, 604] width 312 height 234
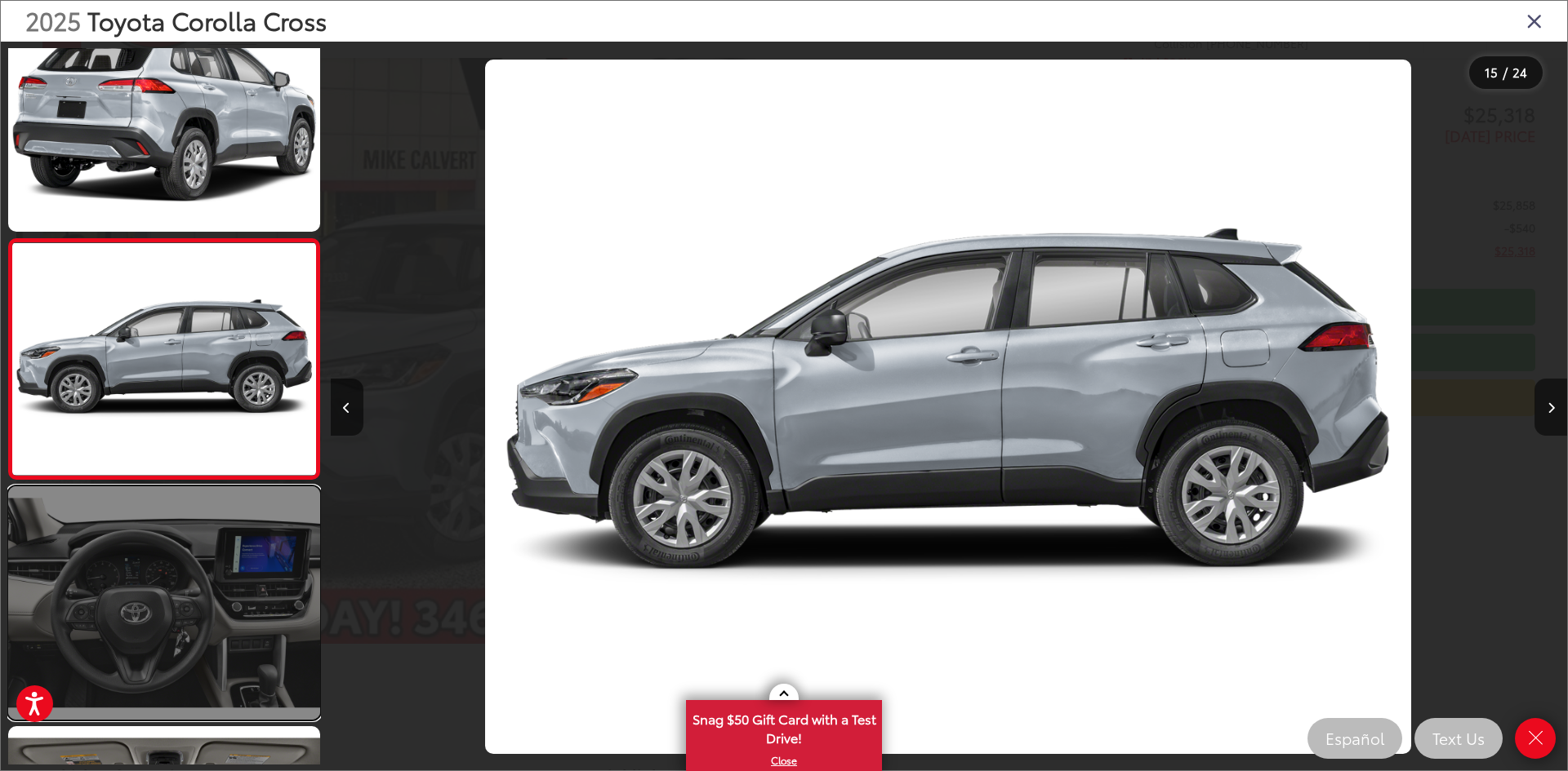
click at [164, 596] on link at bounding box center [164, 603] width 312 height 234
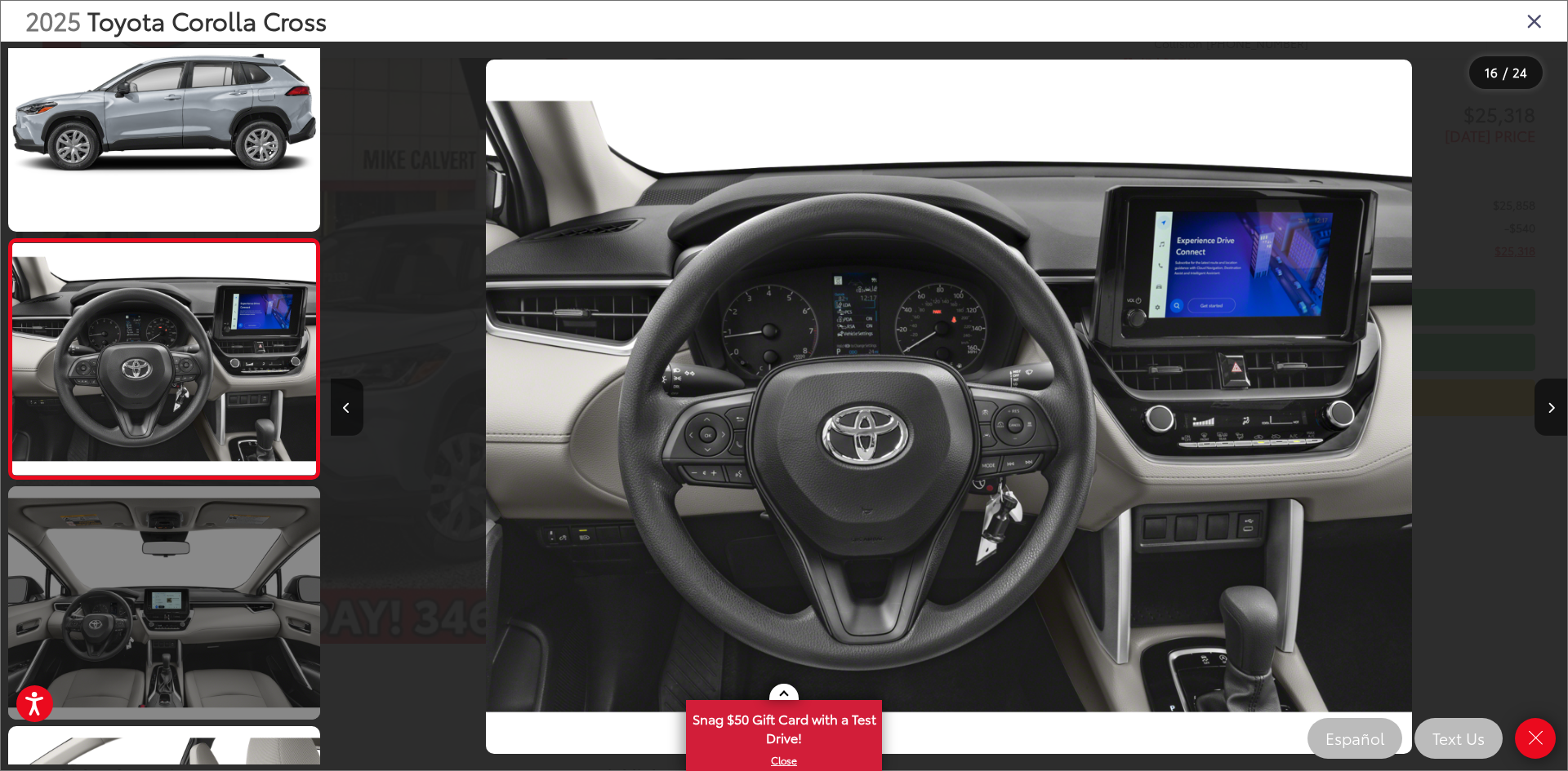
click at [190, 611] on link at bounding box center [164, 603] width 312 height 234
